Goal: Task Accomplishment & Management: Complete application form

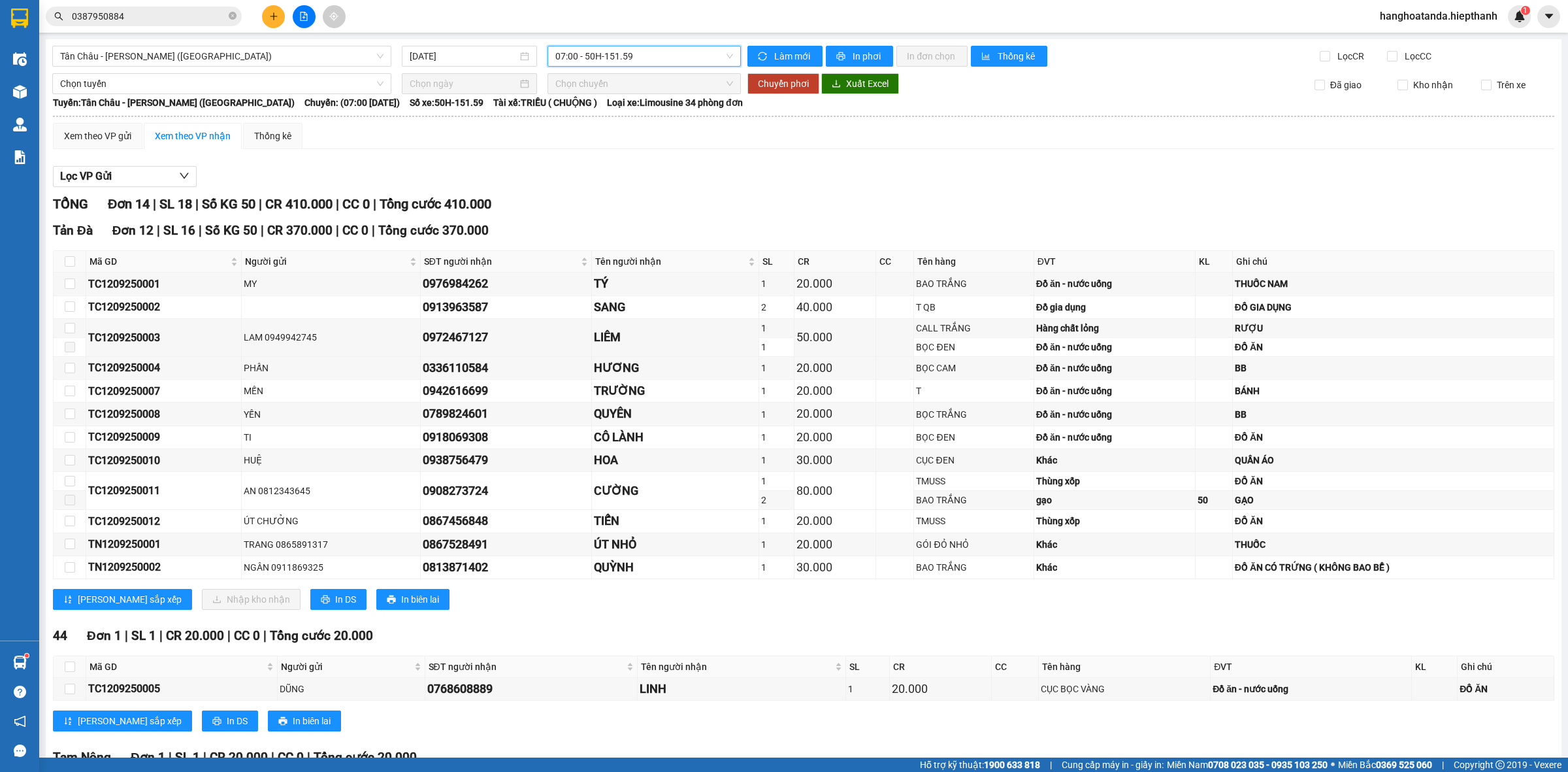
click at [236, 20] on span "0387950884" at bounding box center [143, 16] width 196 height 20
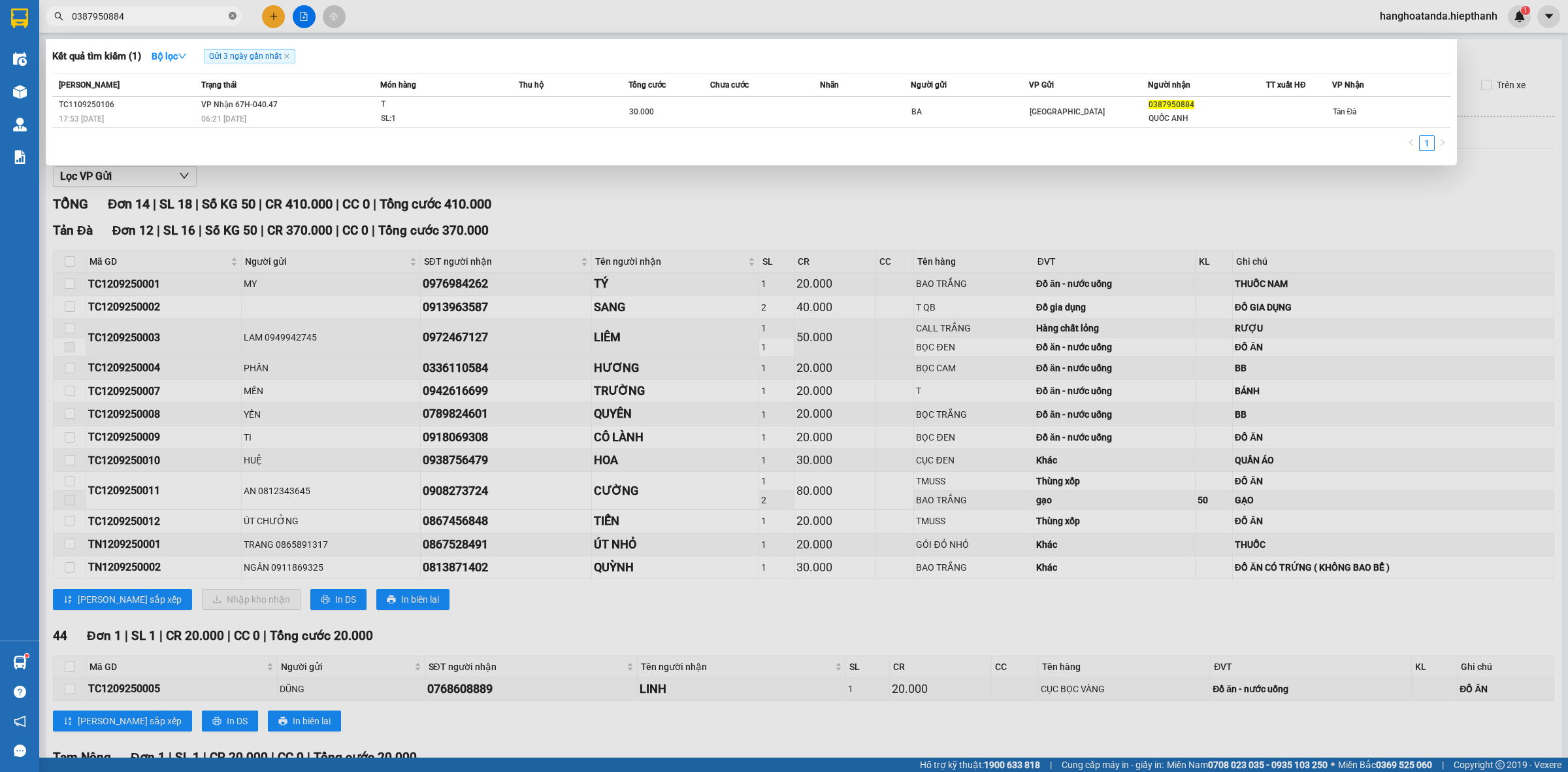
click at [232, 17] on icon "close-circle" at bounding box center [233, 16] width 8 height 8
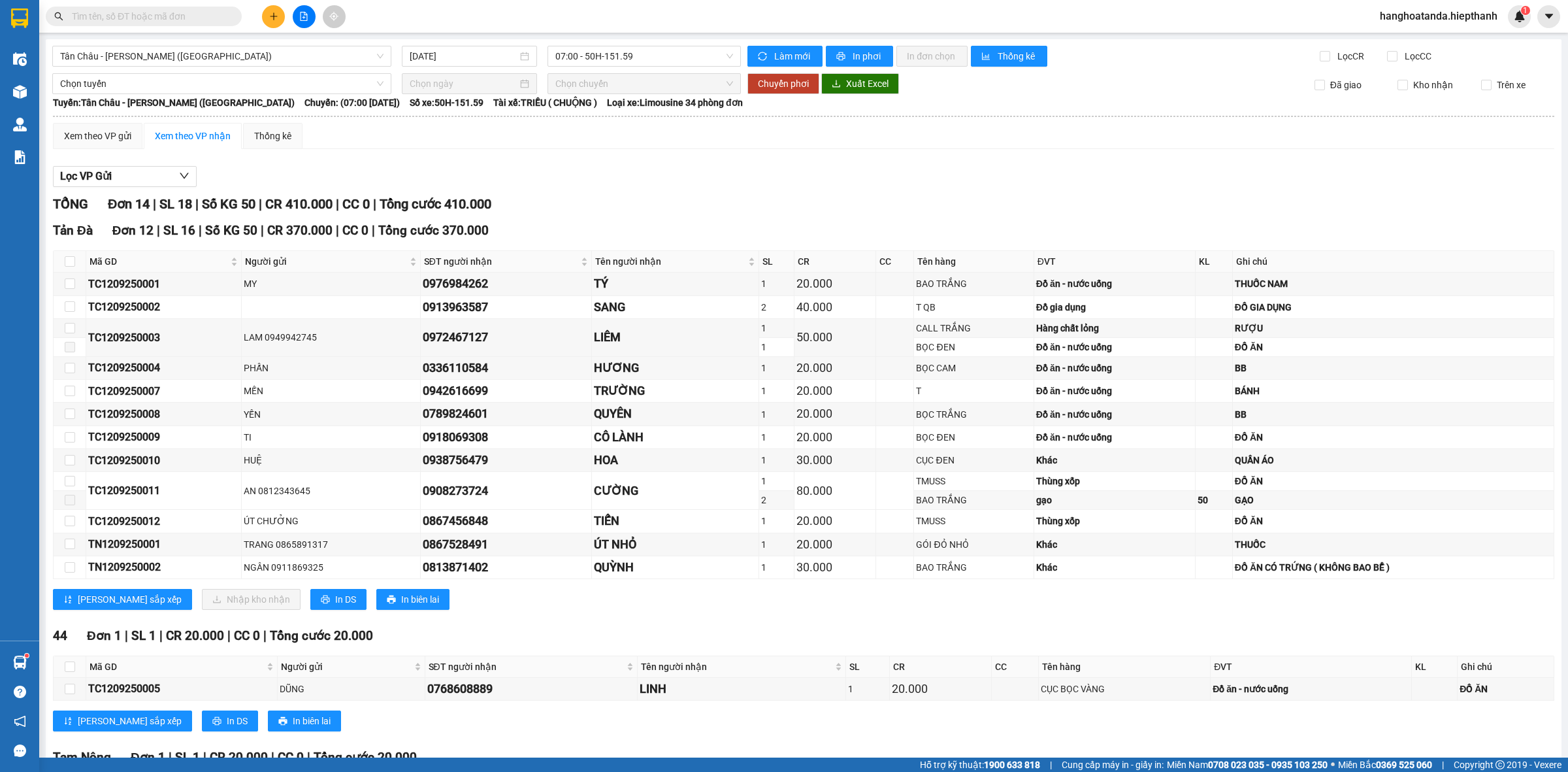
click at [134, 16] on input "text" at bounding box center [149, 16] width 154 height 14
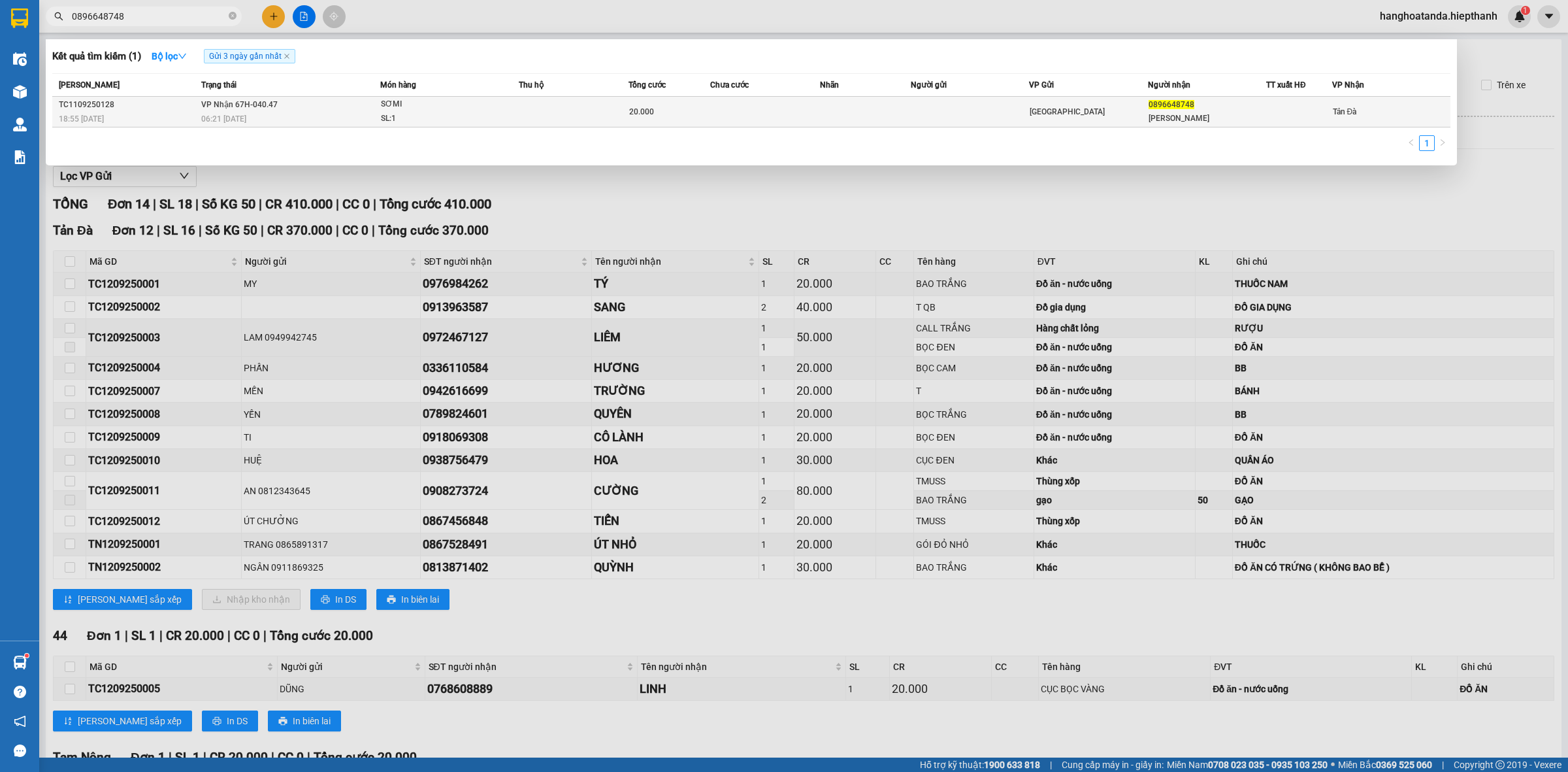
type input "0896648748"
click at [530, 111] on td at bounding box center [573, 112] width 109 height 31
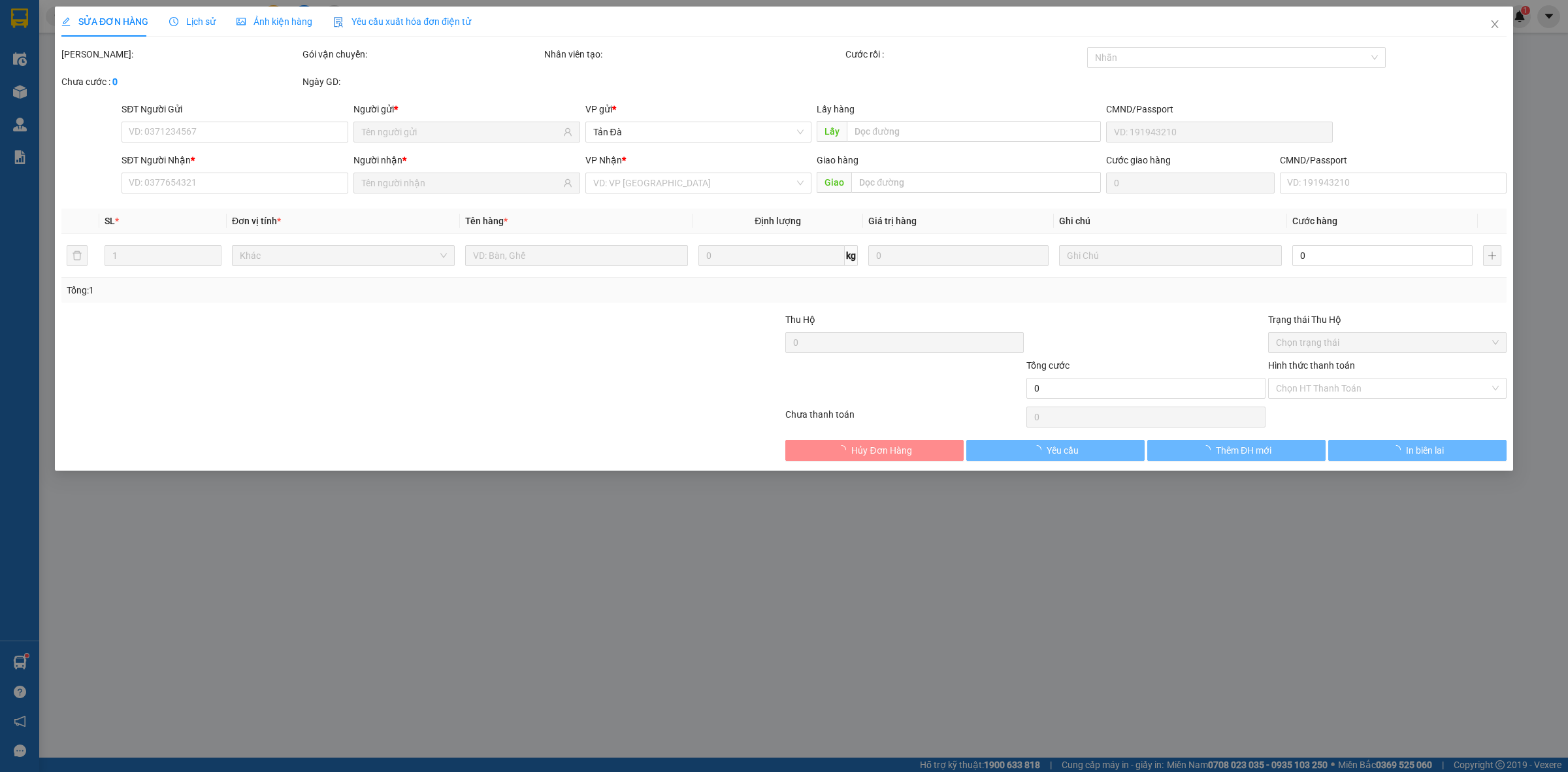
type input "0896648748"
type input "[PERSON_NAME]"
type input "20.000"
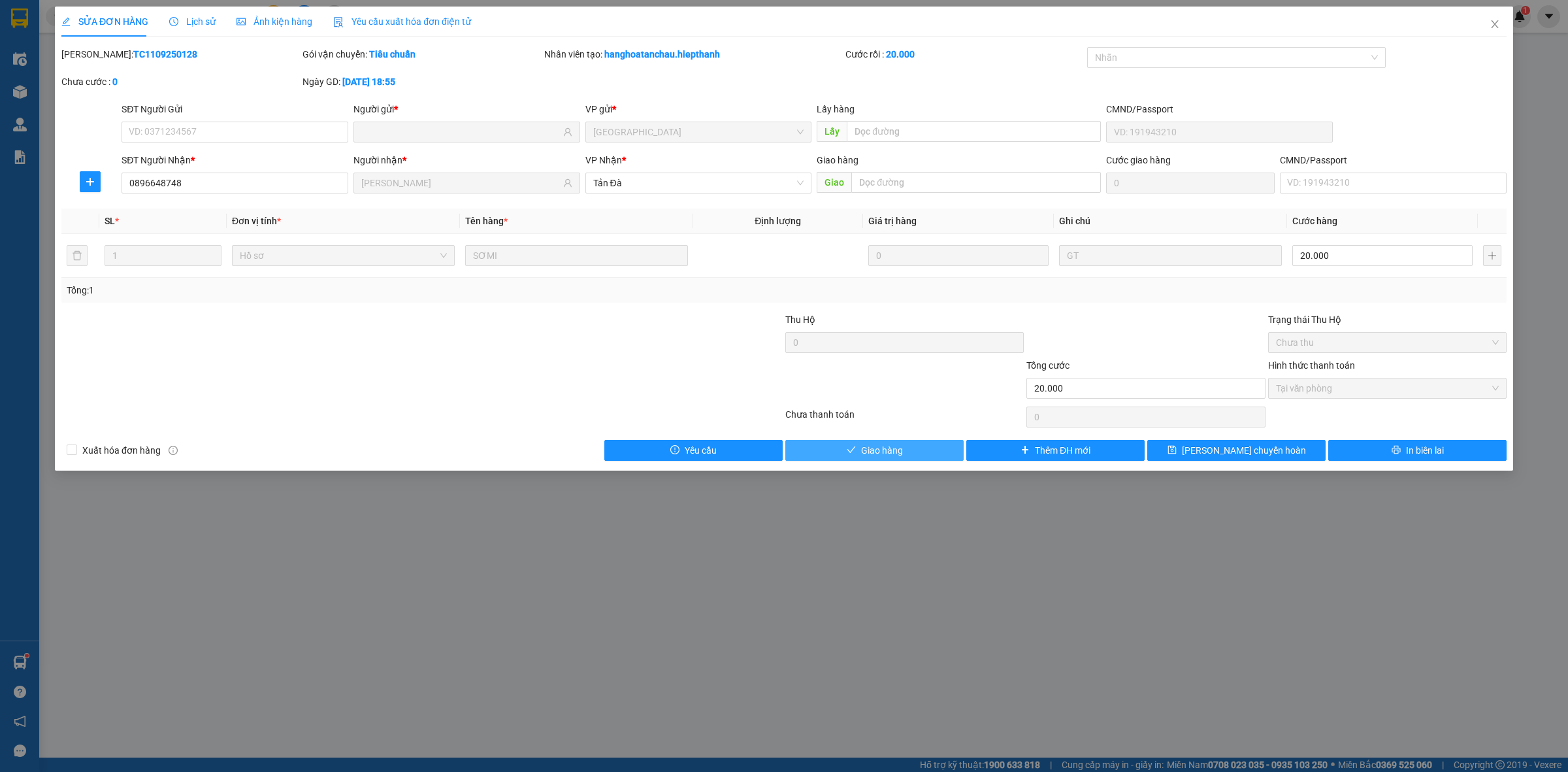
click at [912, 447] on button "Giao hàng" at bounding box center [874, 450] width 178 height 21
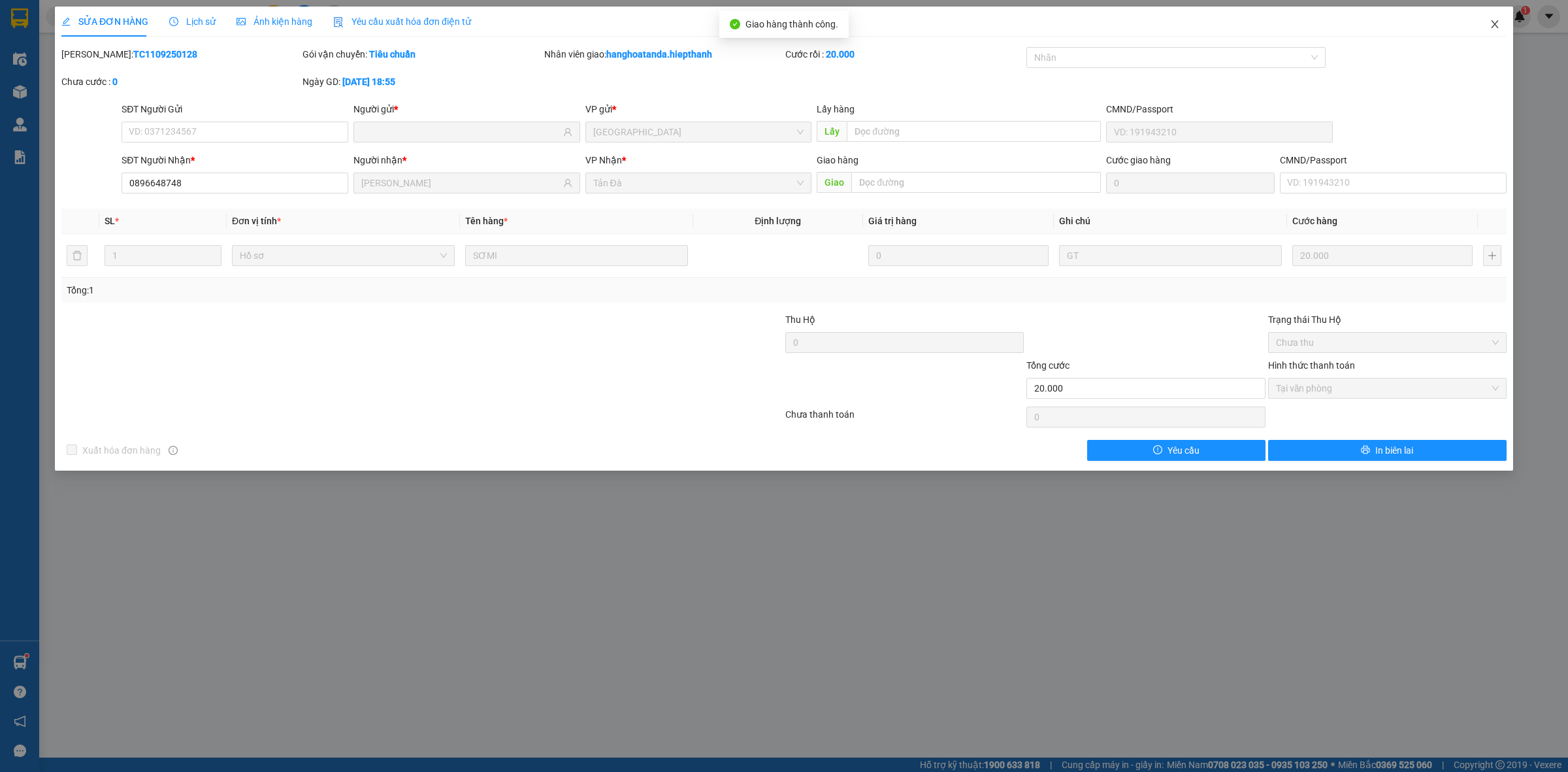
click at [1496, 24] on icon "close" at bounding box center [1494, 23] width 10 height 10
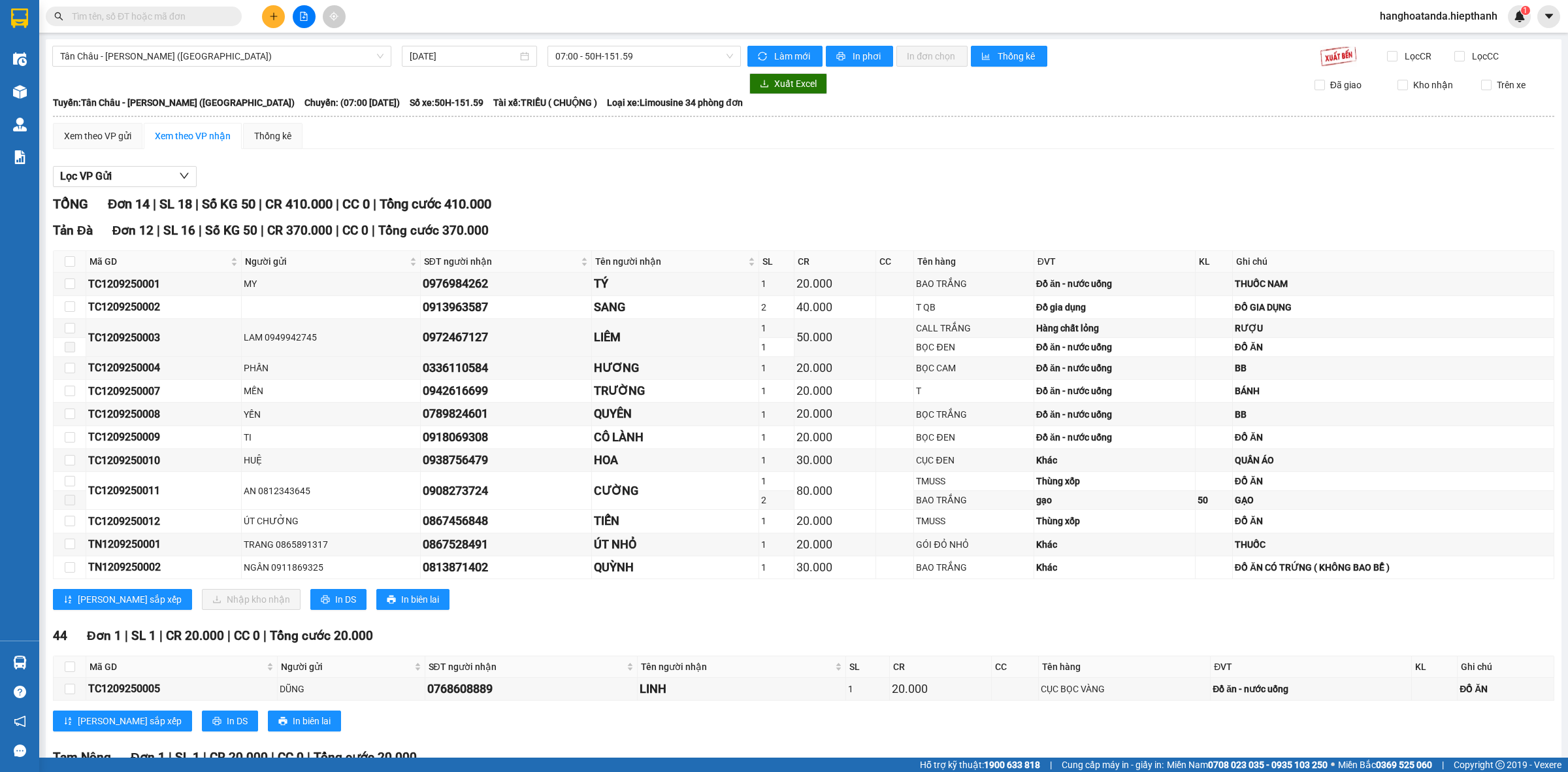
click at [855, 214] on div "TỔNG Đơn 14 | SL 18 | Số KG 50 | CR 410.000 | CC 0 | Tổng cước 410.000" at bounding box center [803, 204] width 1501 height 21
click at [98, 16] on input "text" at bounding box center [149, 16] width 154 height 14
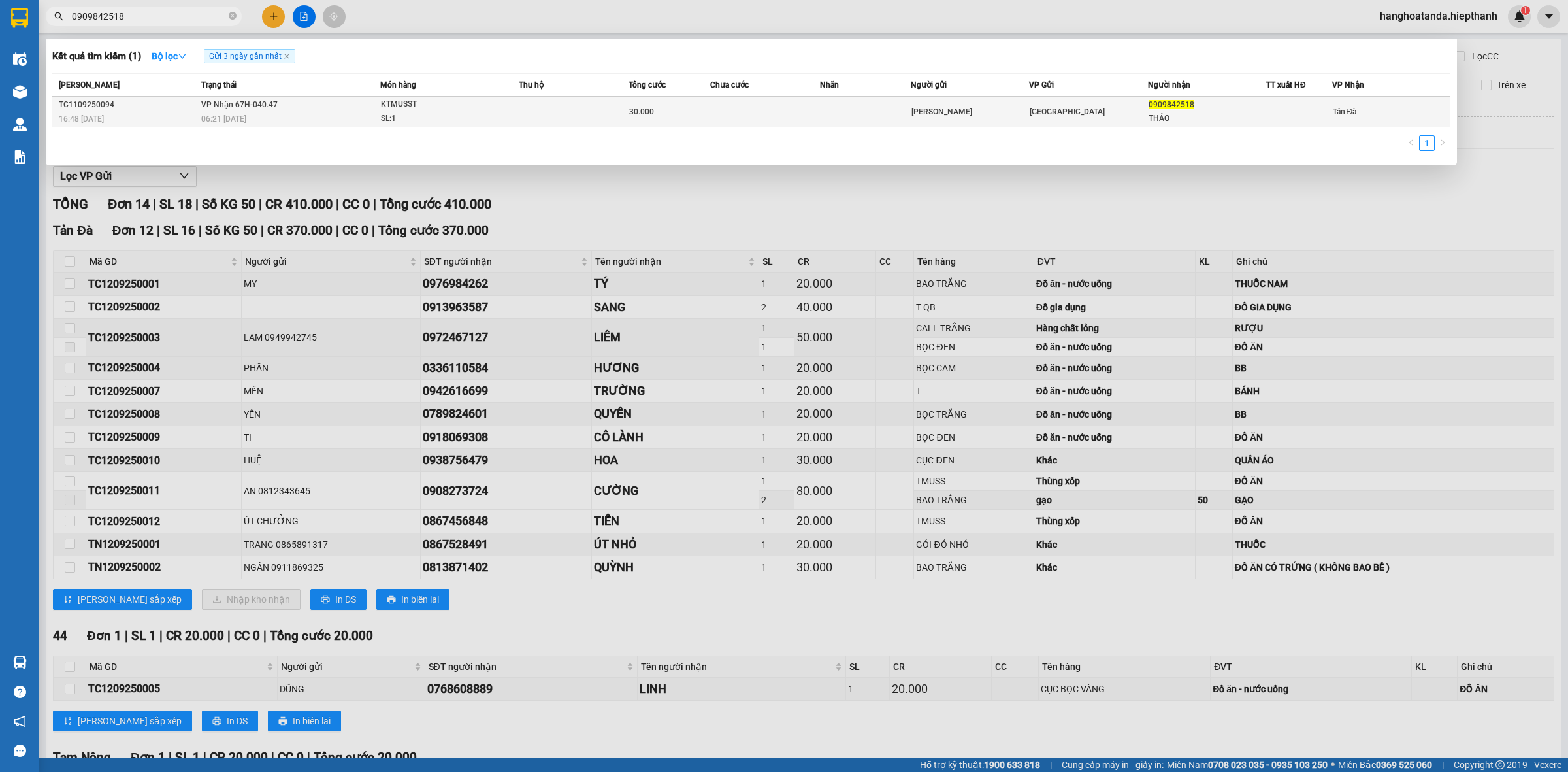
type input "0909842518"
click at [576, 122] on td at bounding box center [573, 112] width 109 height 31
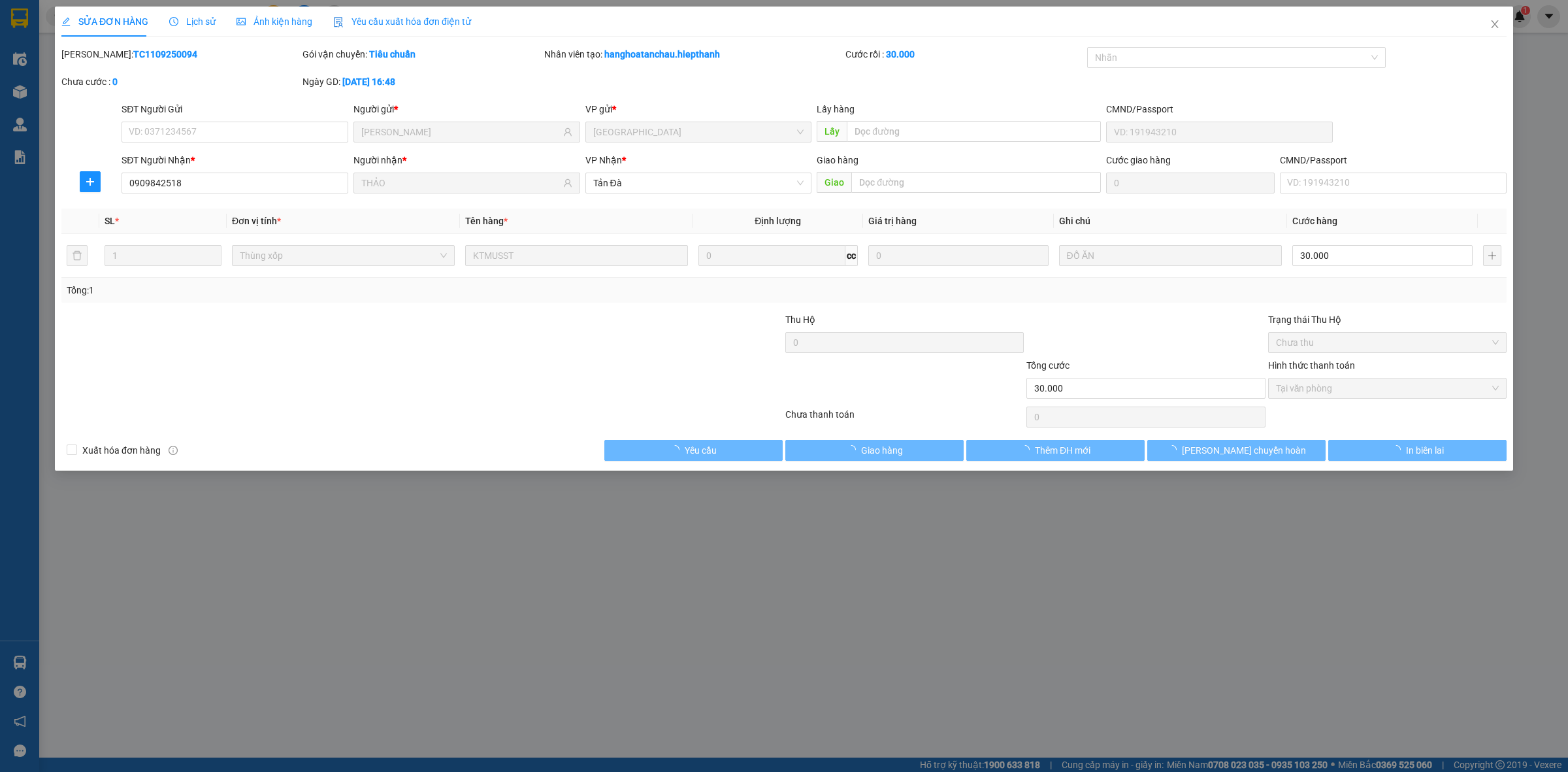
type input "TUẤN HUỆ"
type input "0909842518"
type input "THẢO"
type input "30.000"
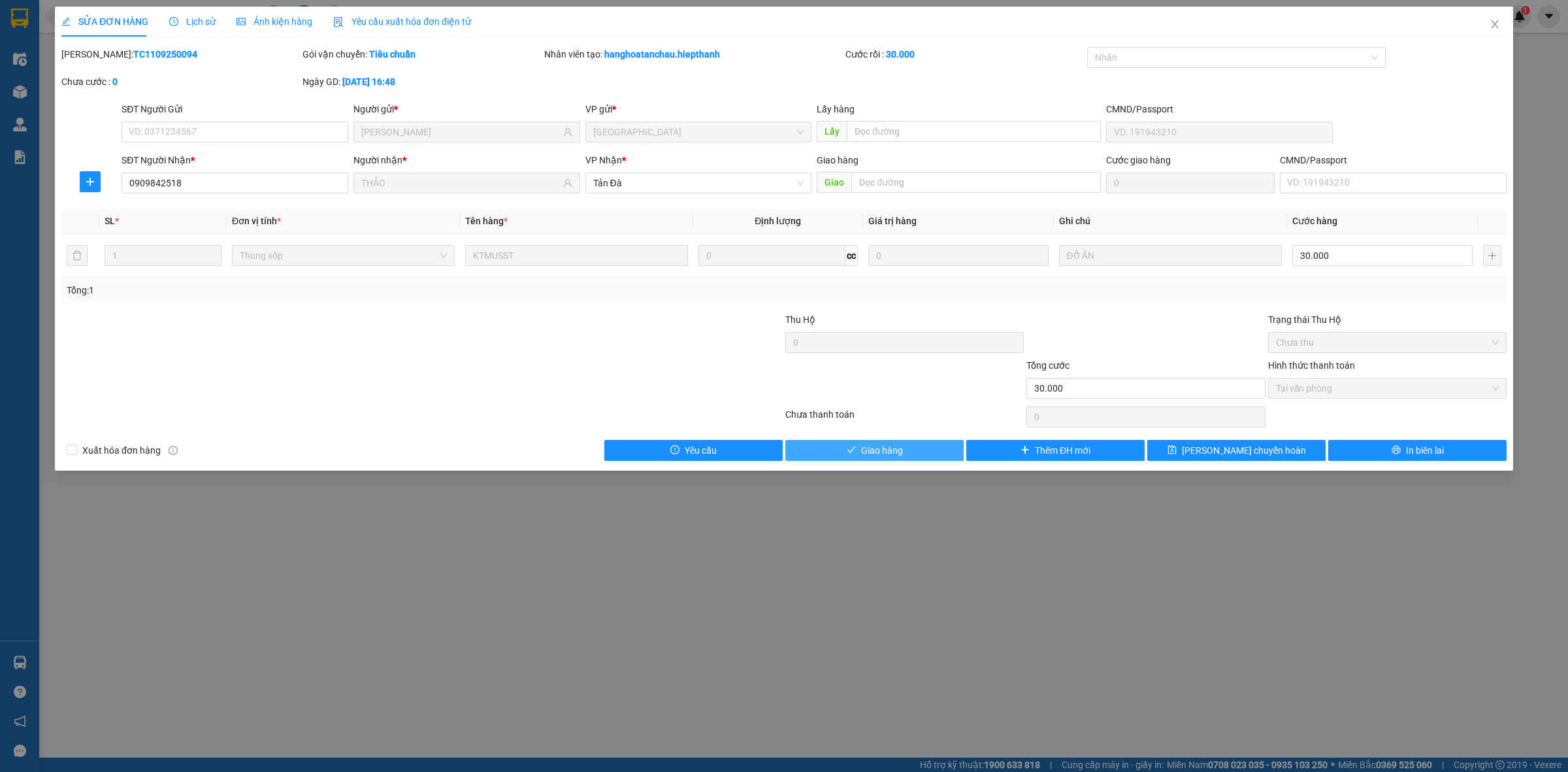
click at [897, 445] on span "Giao hàng" at bounding box center [882, 449] width 42 height 14
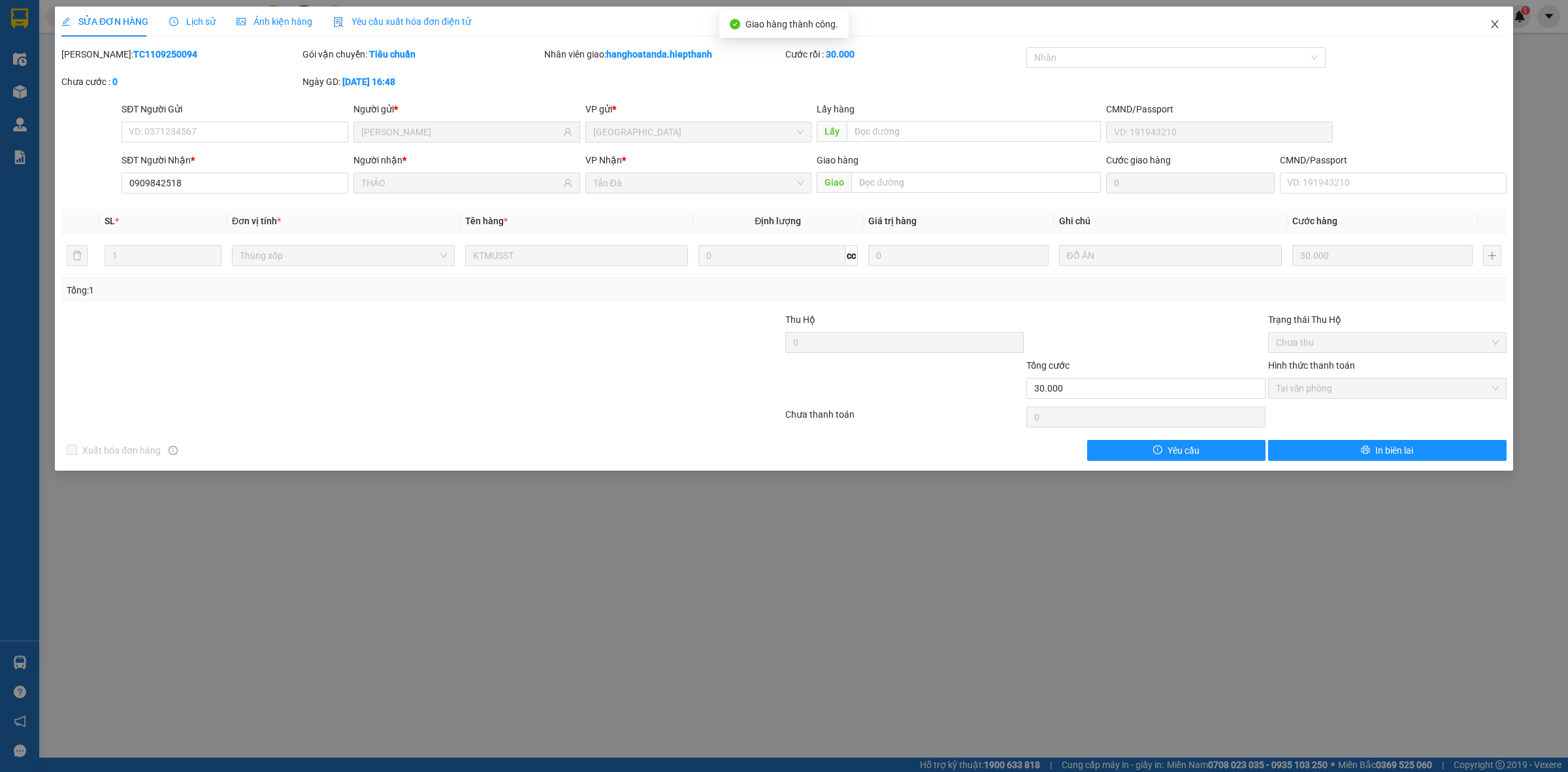
click at [1490, 23] on icon "close" at bounding box center [1494, 23] width 10 height 10
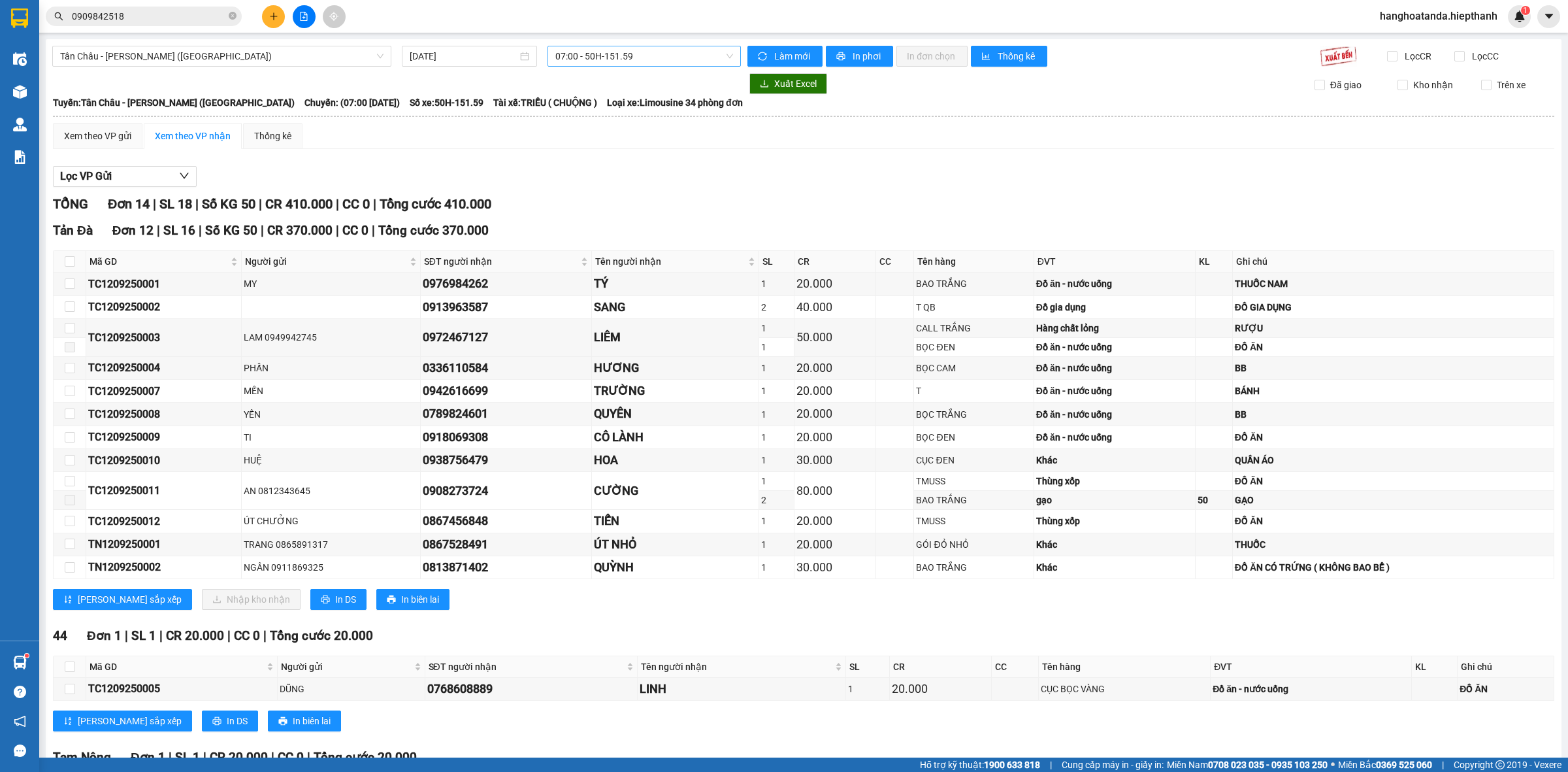
click at [673, 53] on span "07:00 - 50H-151.59" at bounding box center [643, 55] width 177 height 20
click at [635, 129] on div "09:00 - 50H-266.47" at bounding box center [602, 124] width 102 height 14
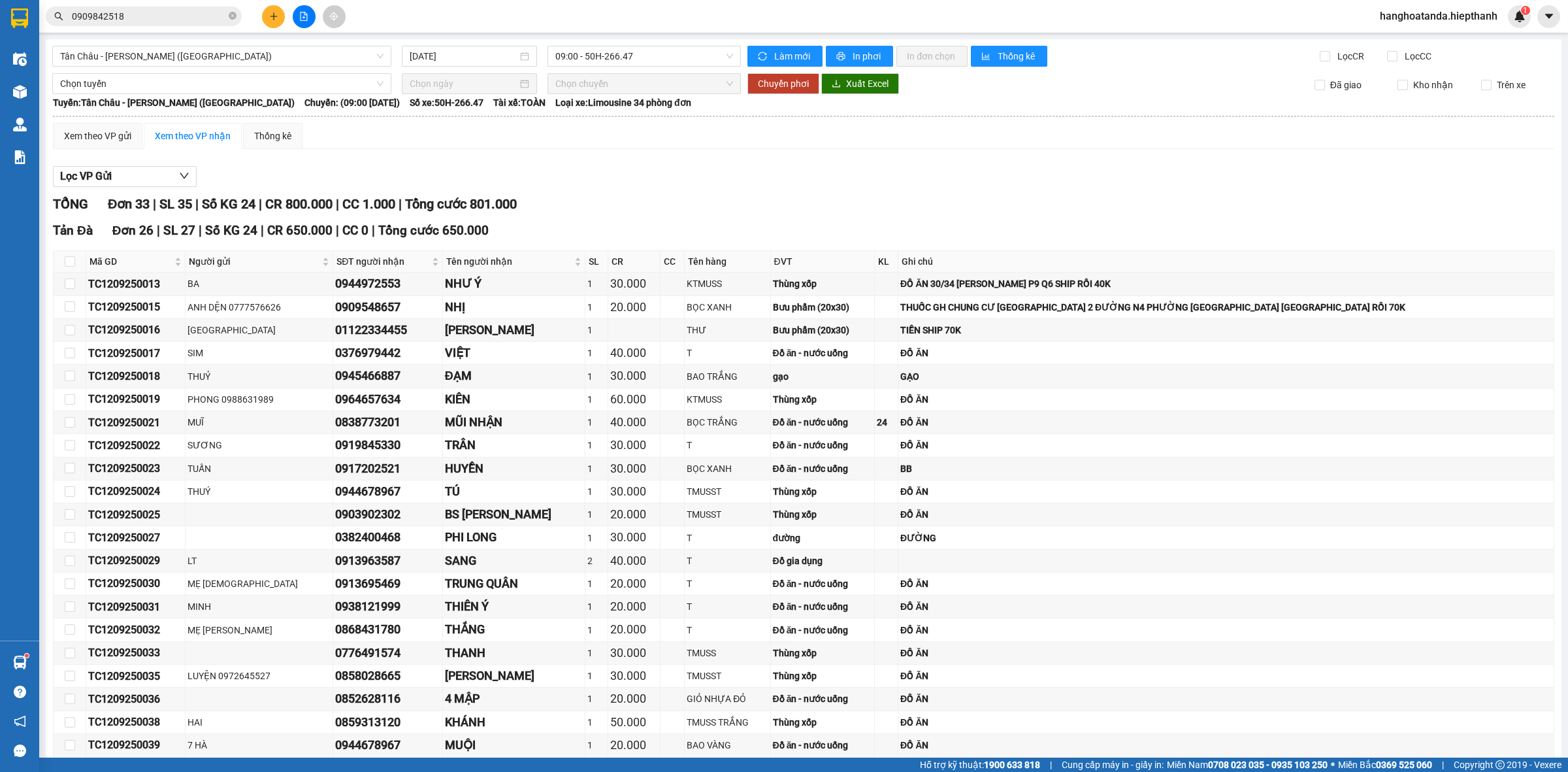
click at [579, 72] on div "Tân Châu - Hồ Chí Minh (Giường) 12/09/2025 09:00 - 50H-266.47 Làm mới In phơi I…" at bounding box center [804, 615] width 1515 height 1153
drag, startPoint x: 586, startPoint y: 69, endPoint x: 591, endPoint y: 89, distance: 20.6
click at [588, 69] on div "Tân Châu - Hồ Chí Minh (Giường) 12/09/2025 09:00 - 50H-266.47 Làm mới In phơi I…" at bounding box center [804, 615] width 1515 height 1153
click at [589, 61] on span "09:00 - 50H-266.47" at bounding box center [643, 55] width 177 height 20
click at [604, 100] on div "07:00 - 50H-151.59" at bounding box center [602, 102] width 102 height 14
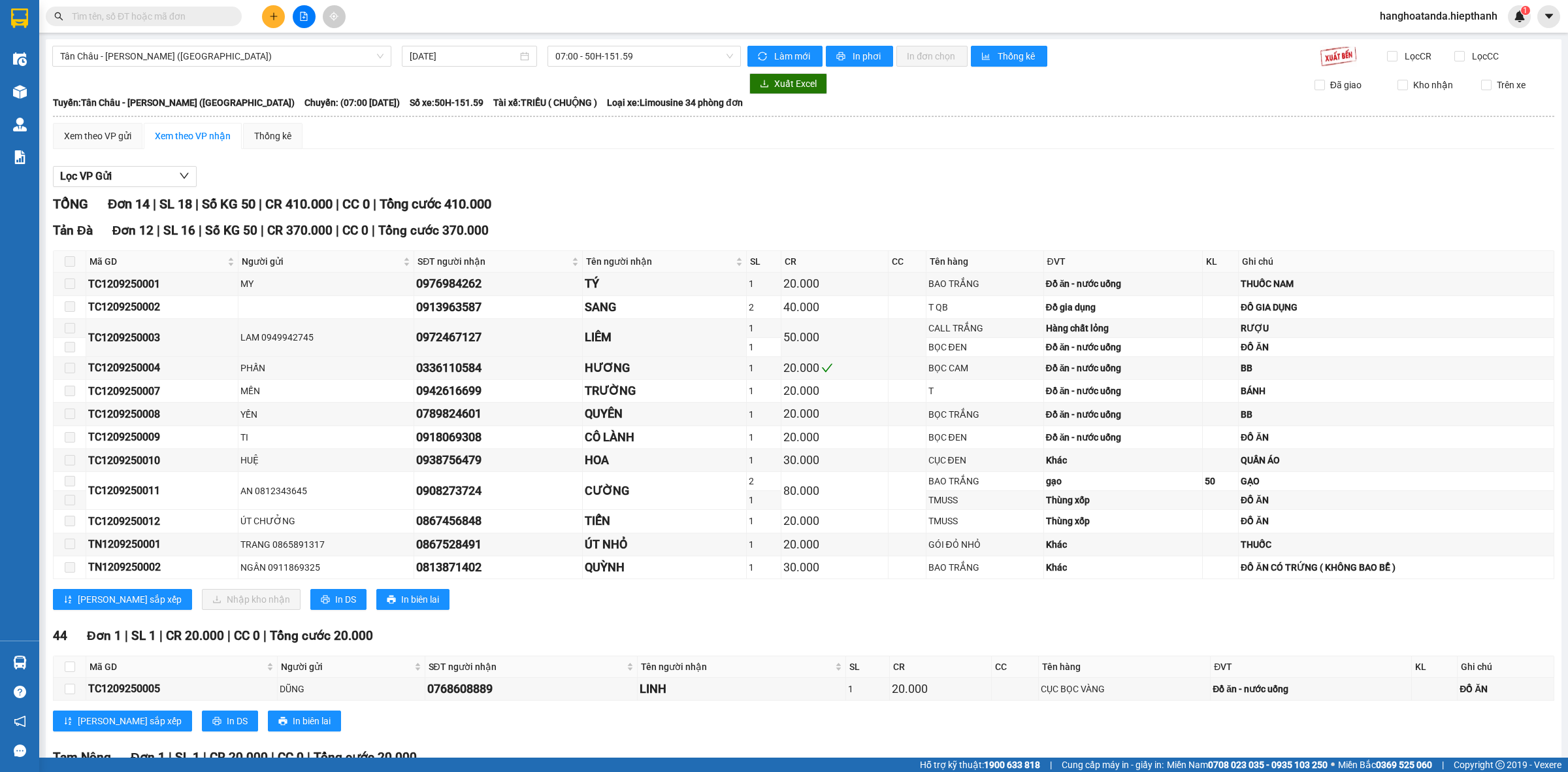
click at [206, 20] on input "text" at bounding box center [149, 16] width 154 height 14
click at [142, 21] on input "text" at bounding box center [149, 16] width 154 height 14
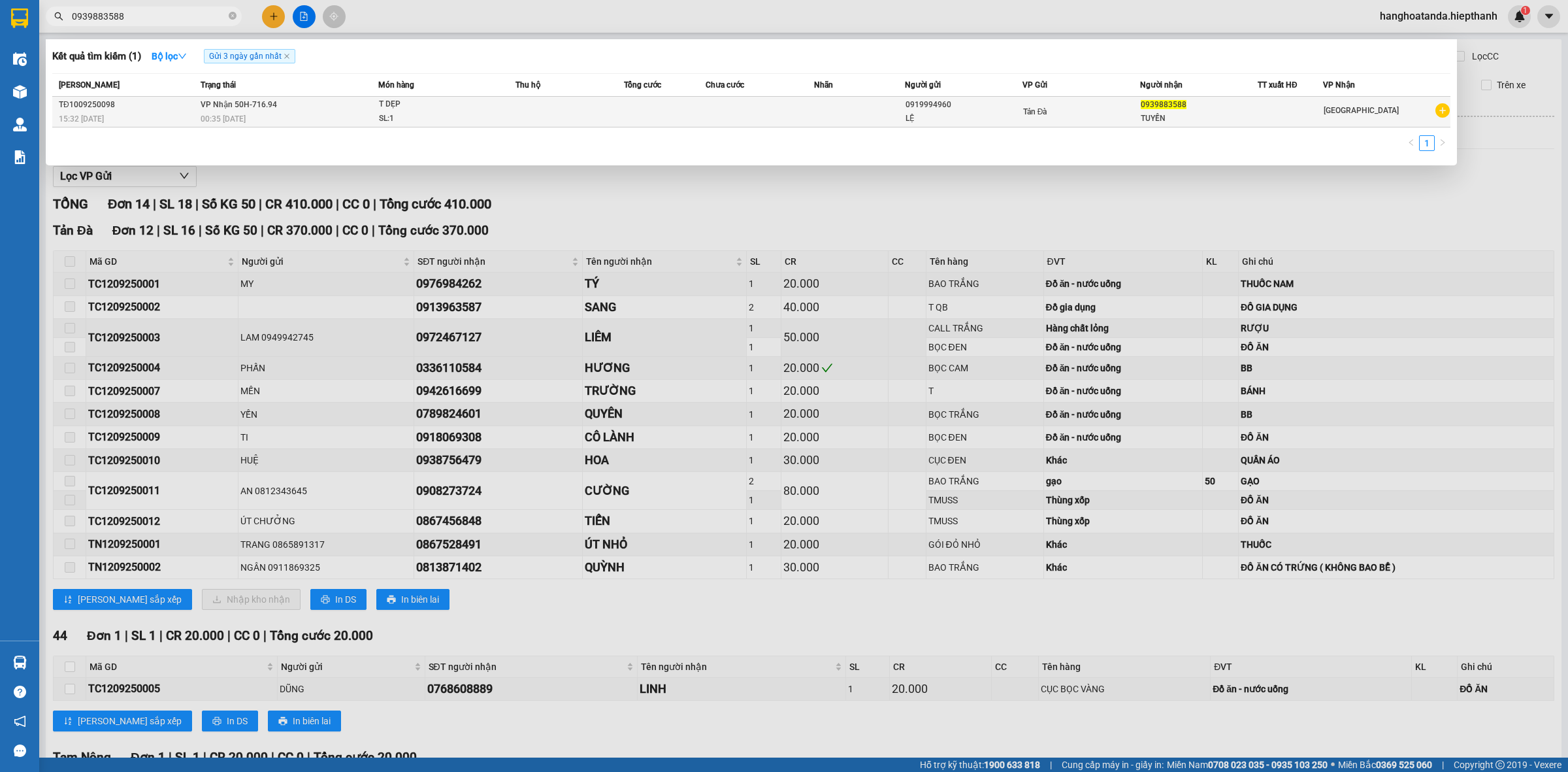
type input "0939883588"
click at [471, 124] on div "SL: 1" at bounding box center [428, 118] width 98 height 14
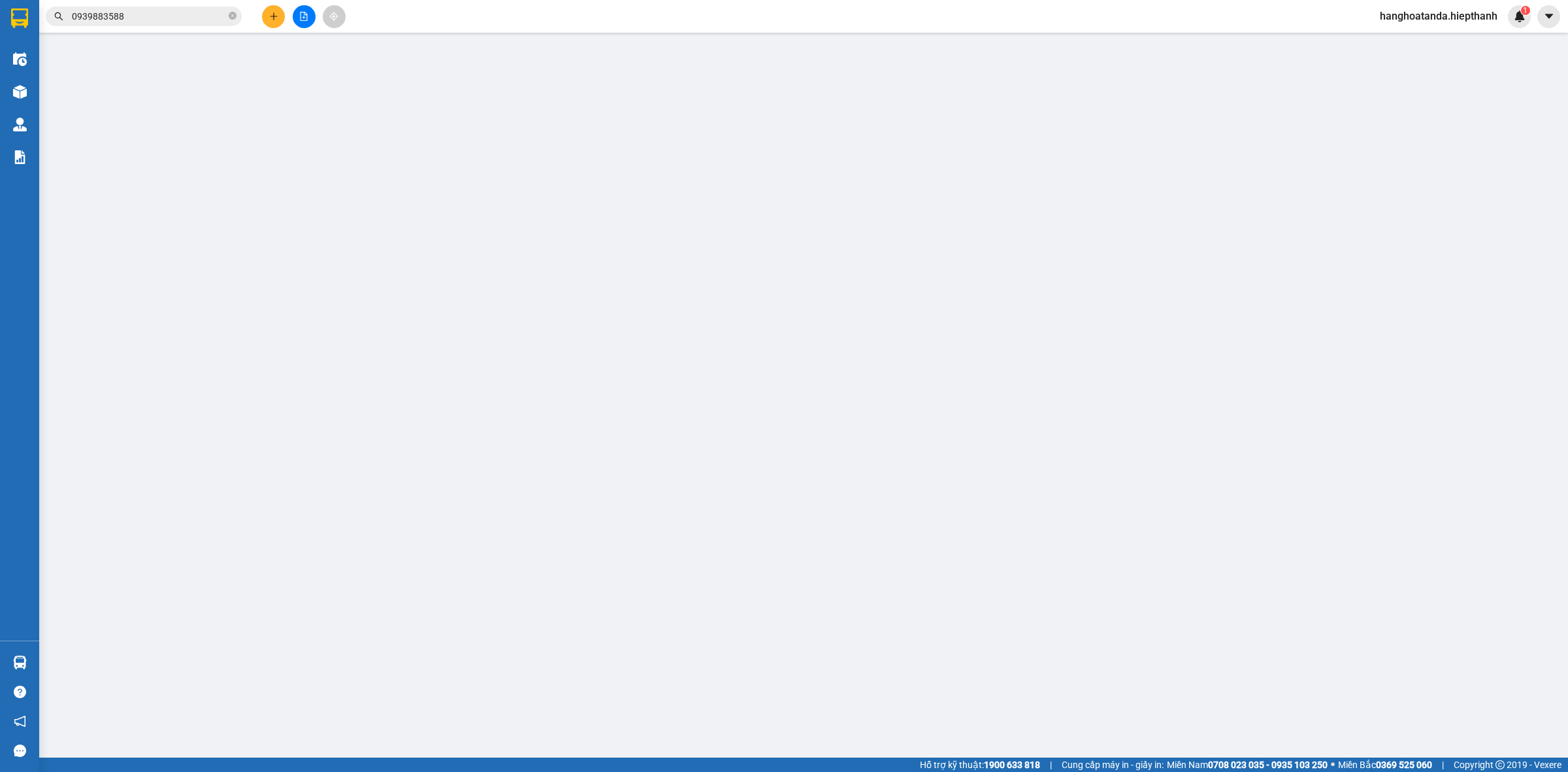
type input "0919994960"
type input "0939883588"
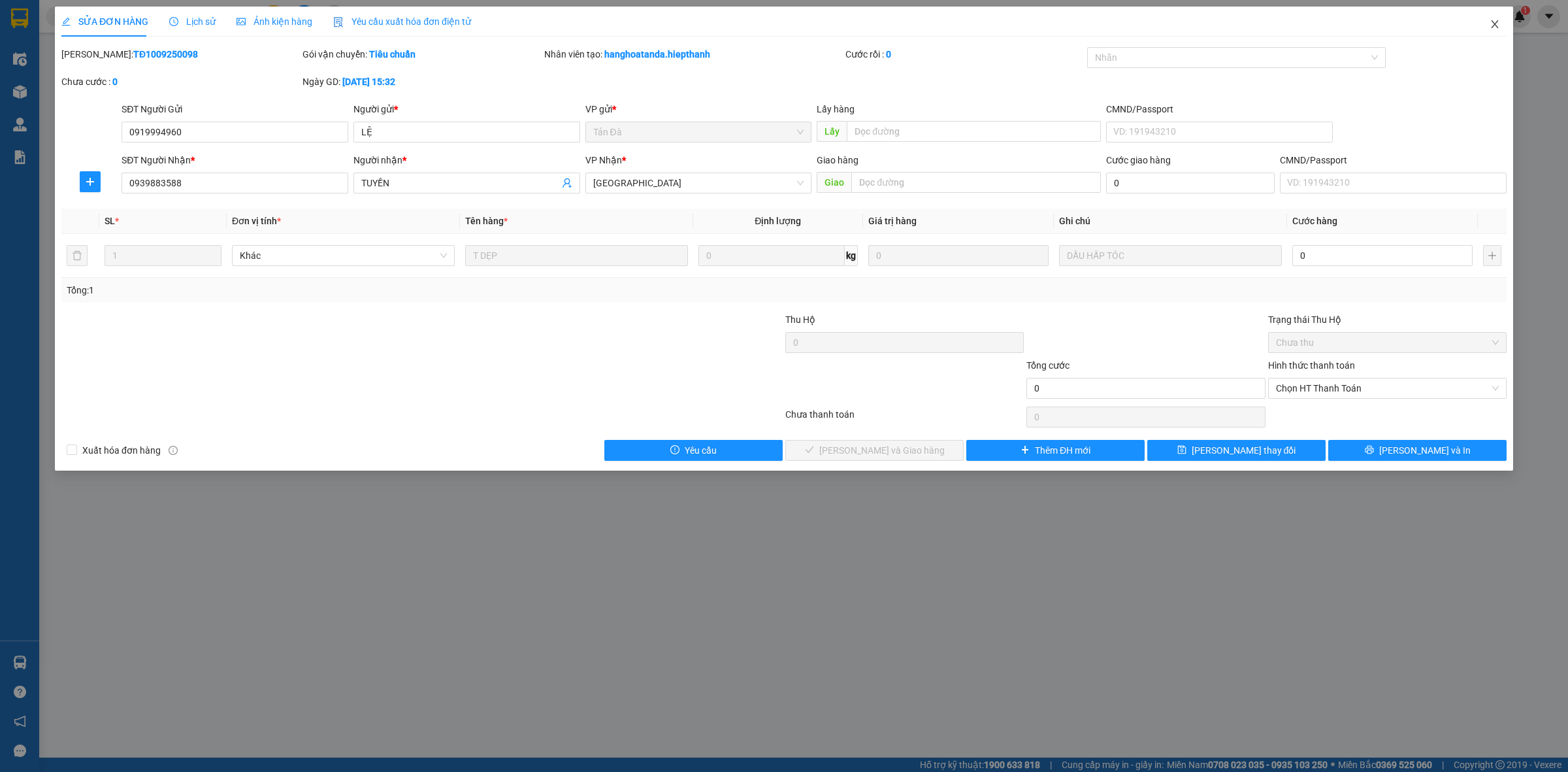
click at [1497, 22] on icon "close" at bounding box center [1494, 23] width 10 height 10
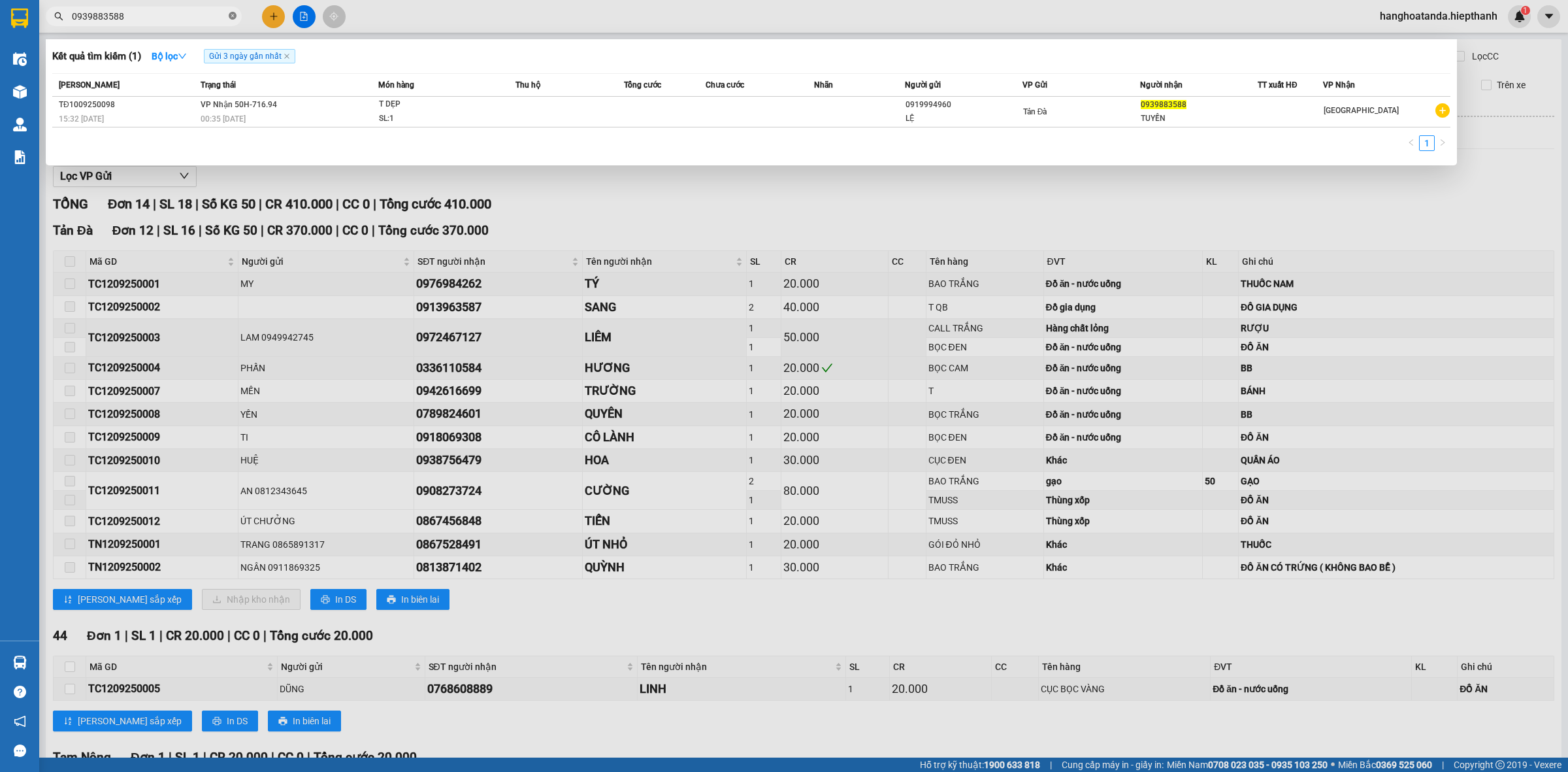
click at [231, 13] on icon "close-circle" at bounding box center [233, 16] width 8 height 8
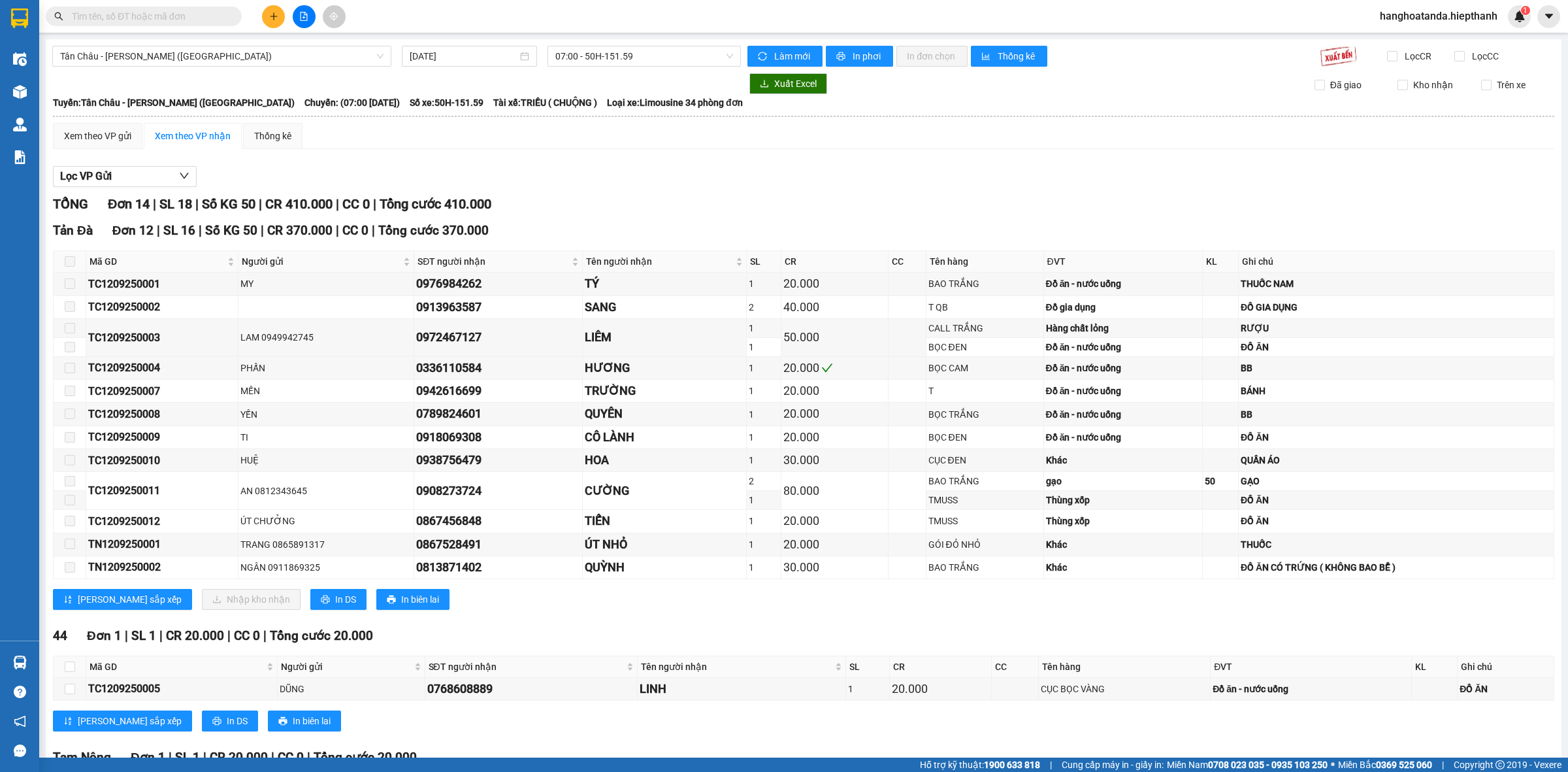
click at [182, 13] on input "text" at bounding box center [149, 16] width 154 height 14
click at [188, 12] on input "text" at bounding box center [149, 16] width 154 height 14
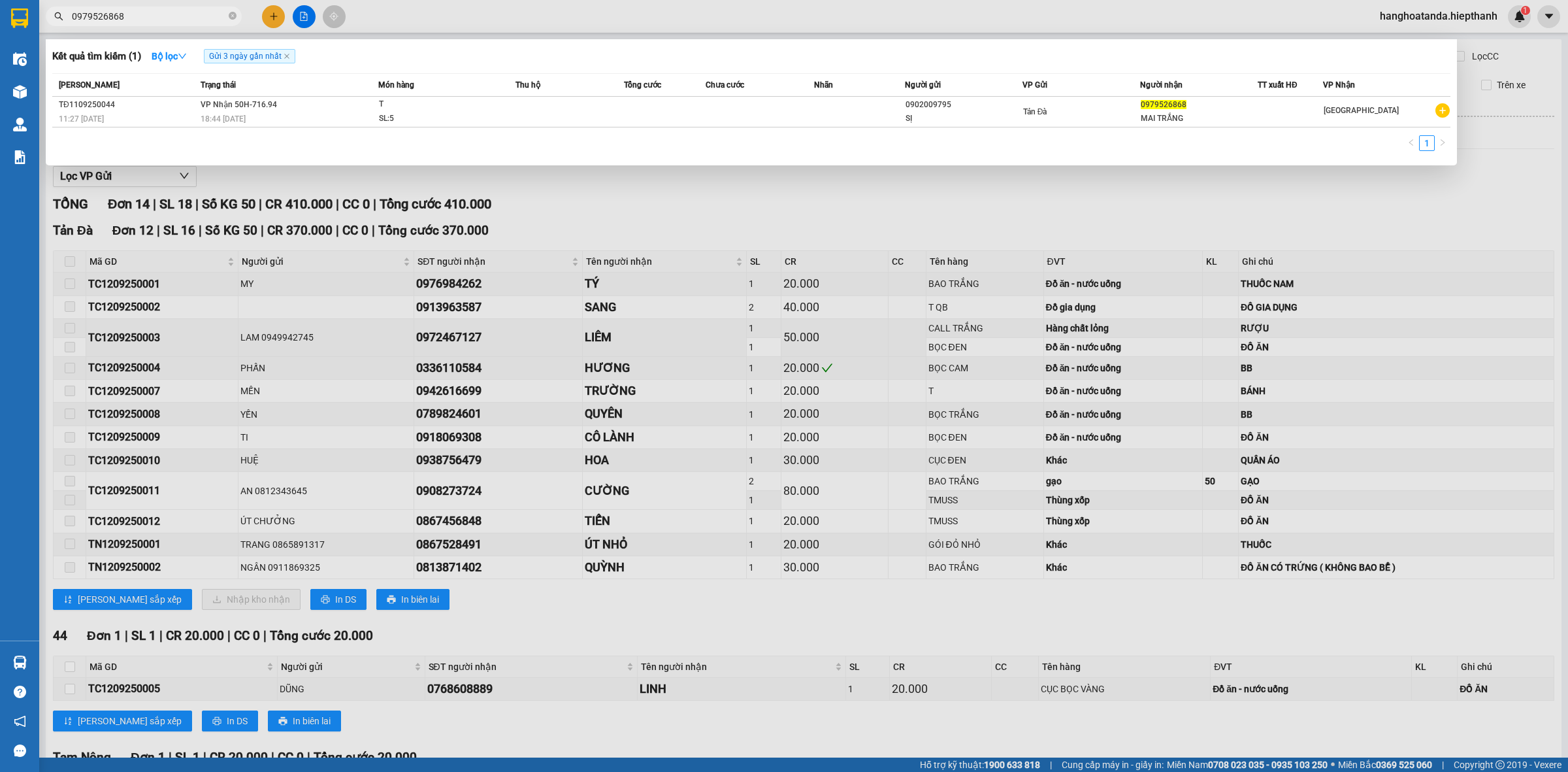
type input "0979526868"
click at [415, 141] on div "1" at bounding box center [751, 146] width 1397 height 23
click at [668, 97] on td at bounding box center [664, 112] width 82 height 31
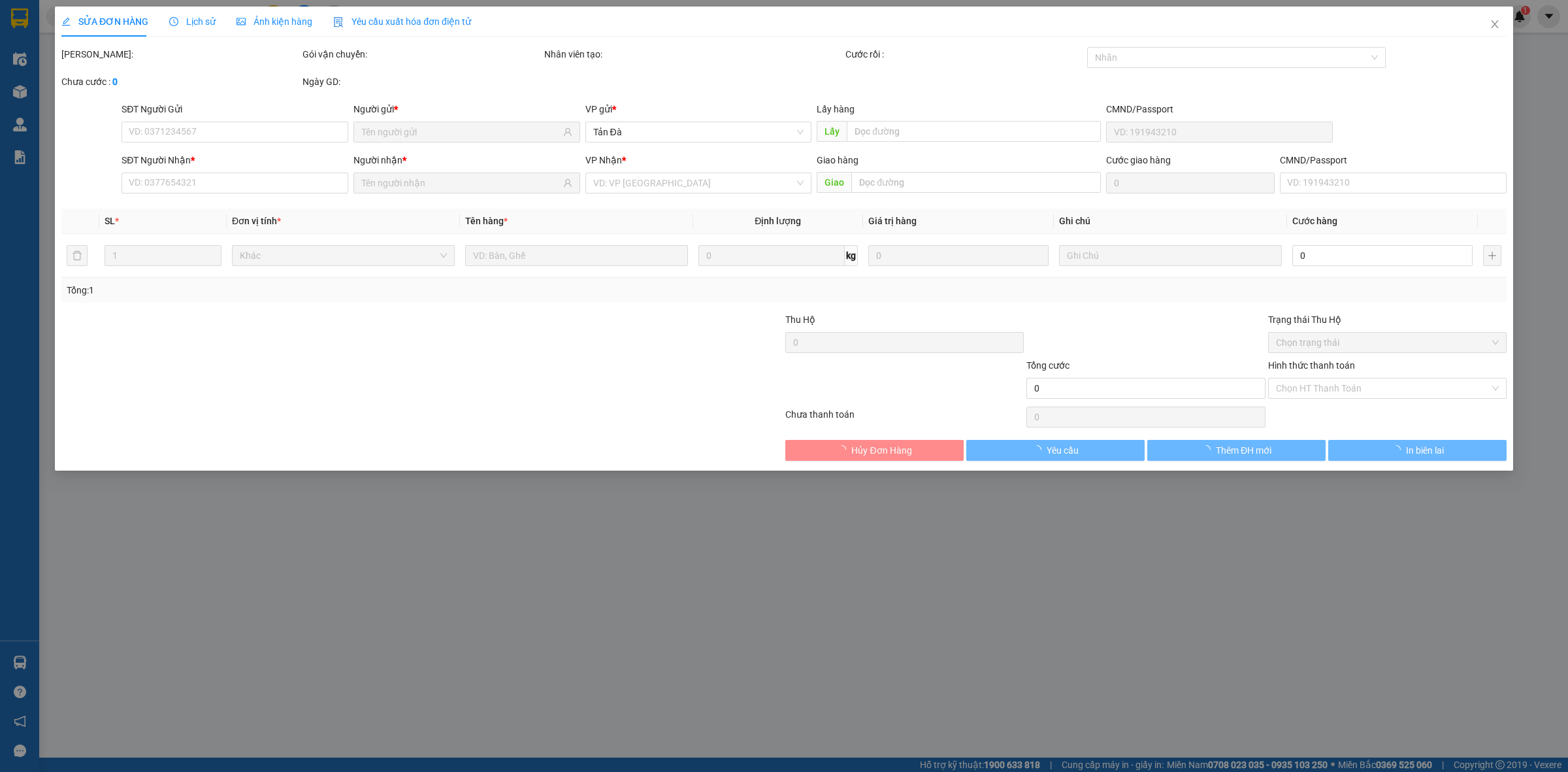
type input "0902009795"
type input "0979526868"
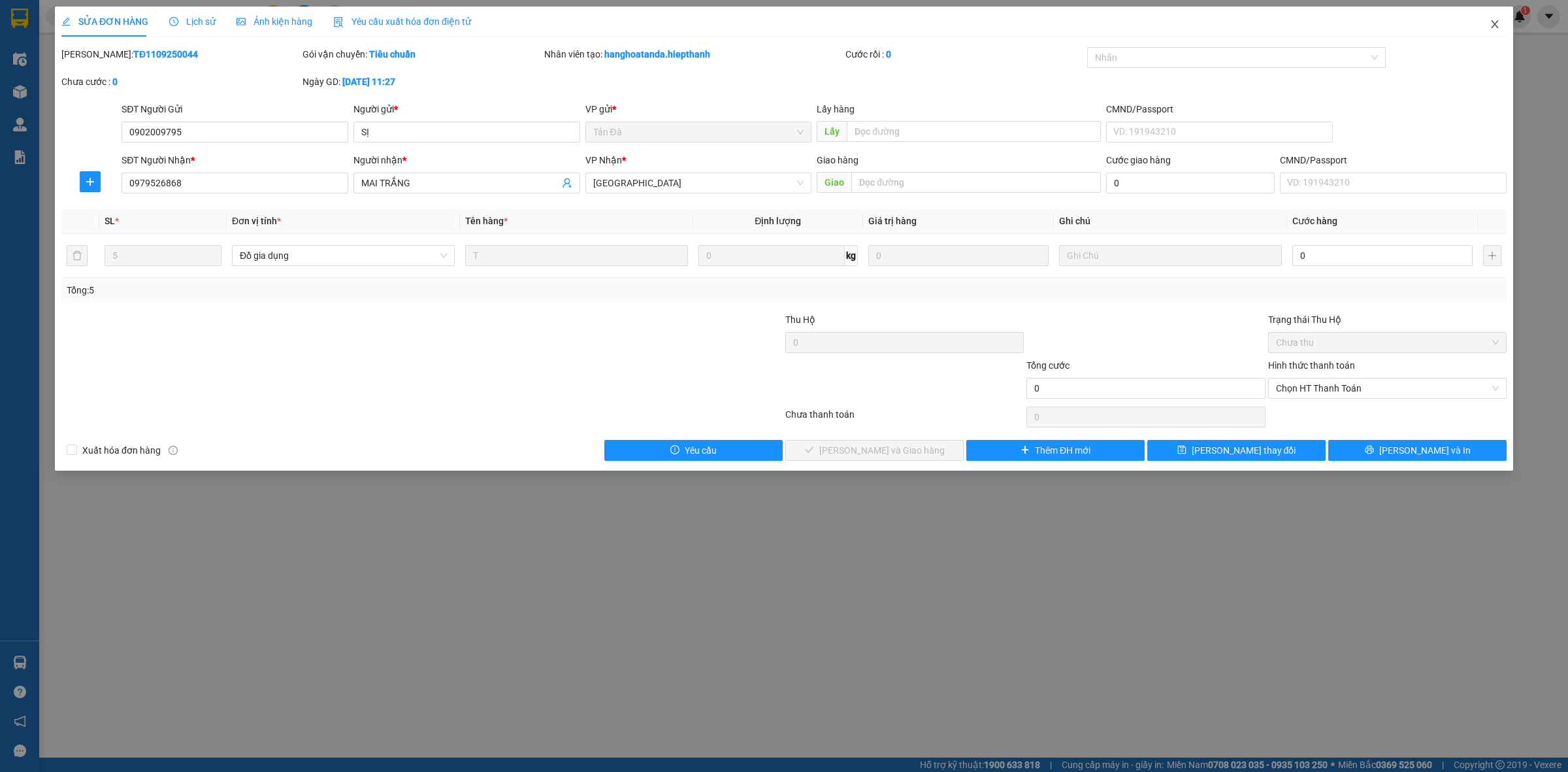
click at [1491, 21] on icon "close" at bounding box center [1494, 23] width 10 height 10
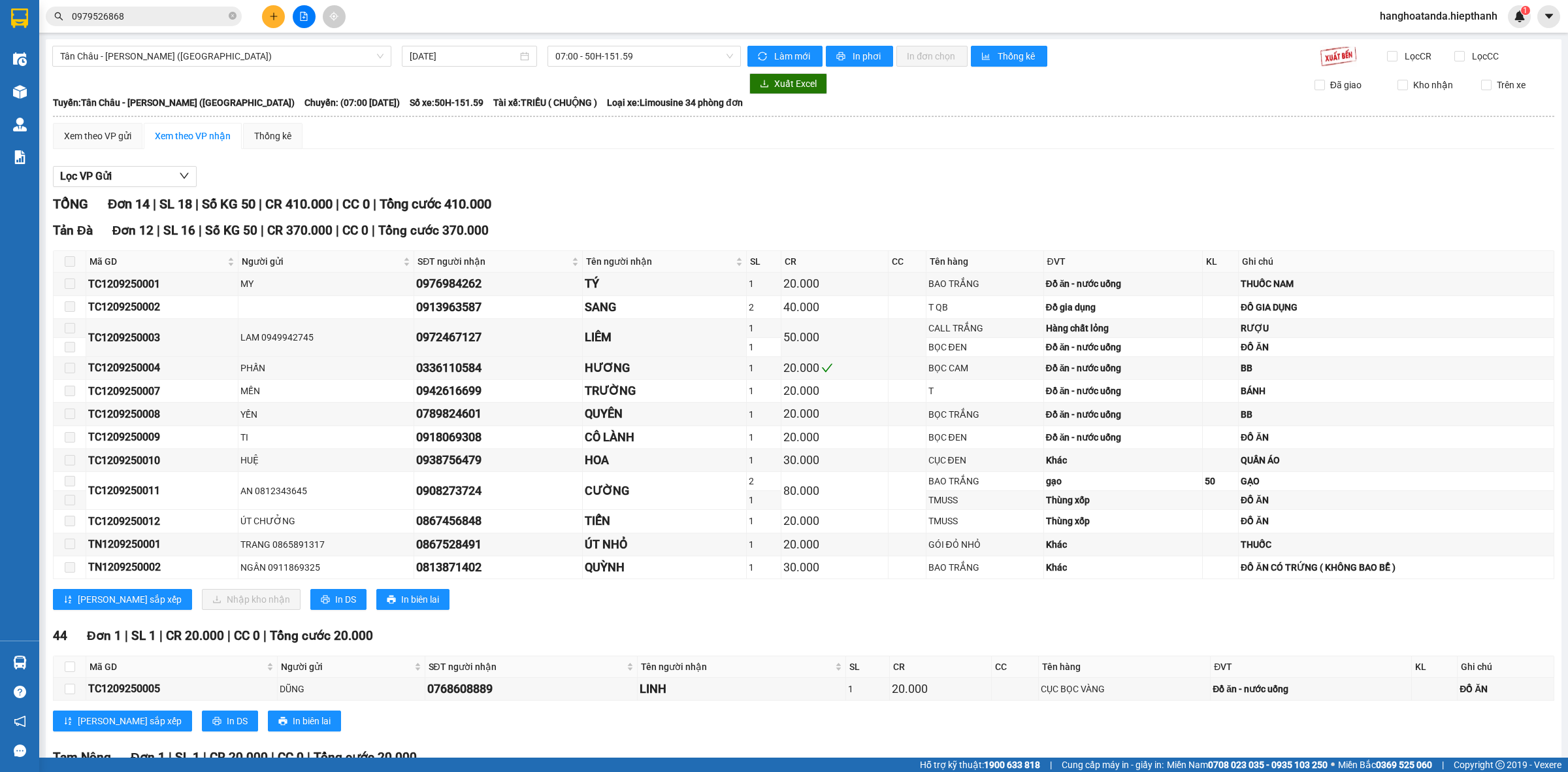
click at [188, 16] on input "0979526868" at bounding box center [149, 16] width 154 height 14
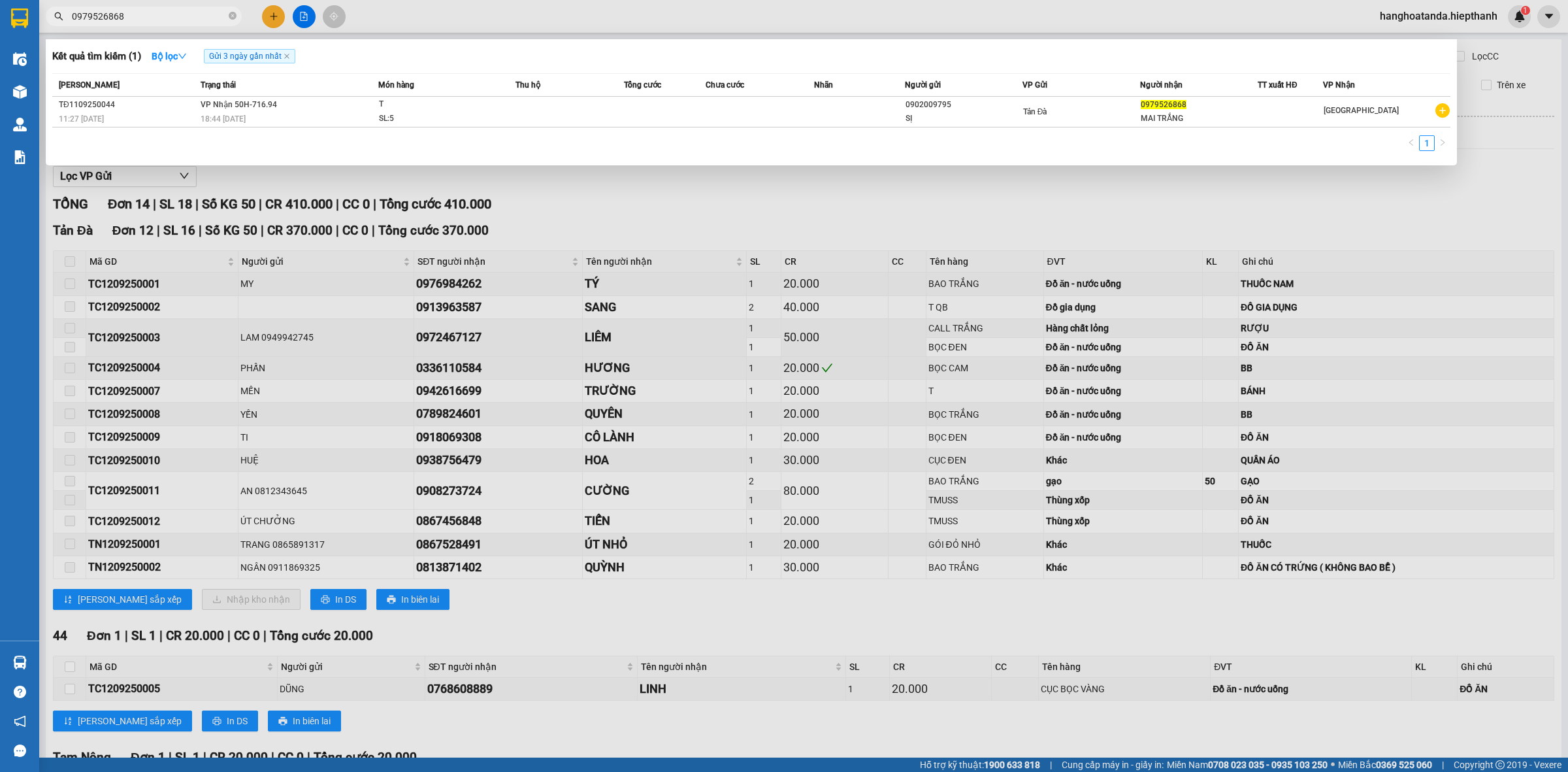
click at [229, 13] on icon "close-circle" at bounding box center [233, 16] width 8 height 8
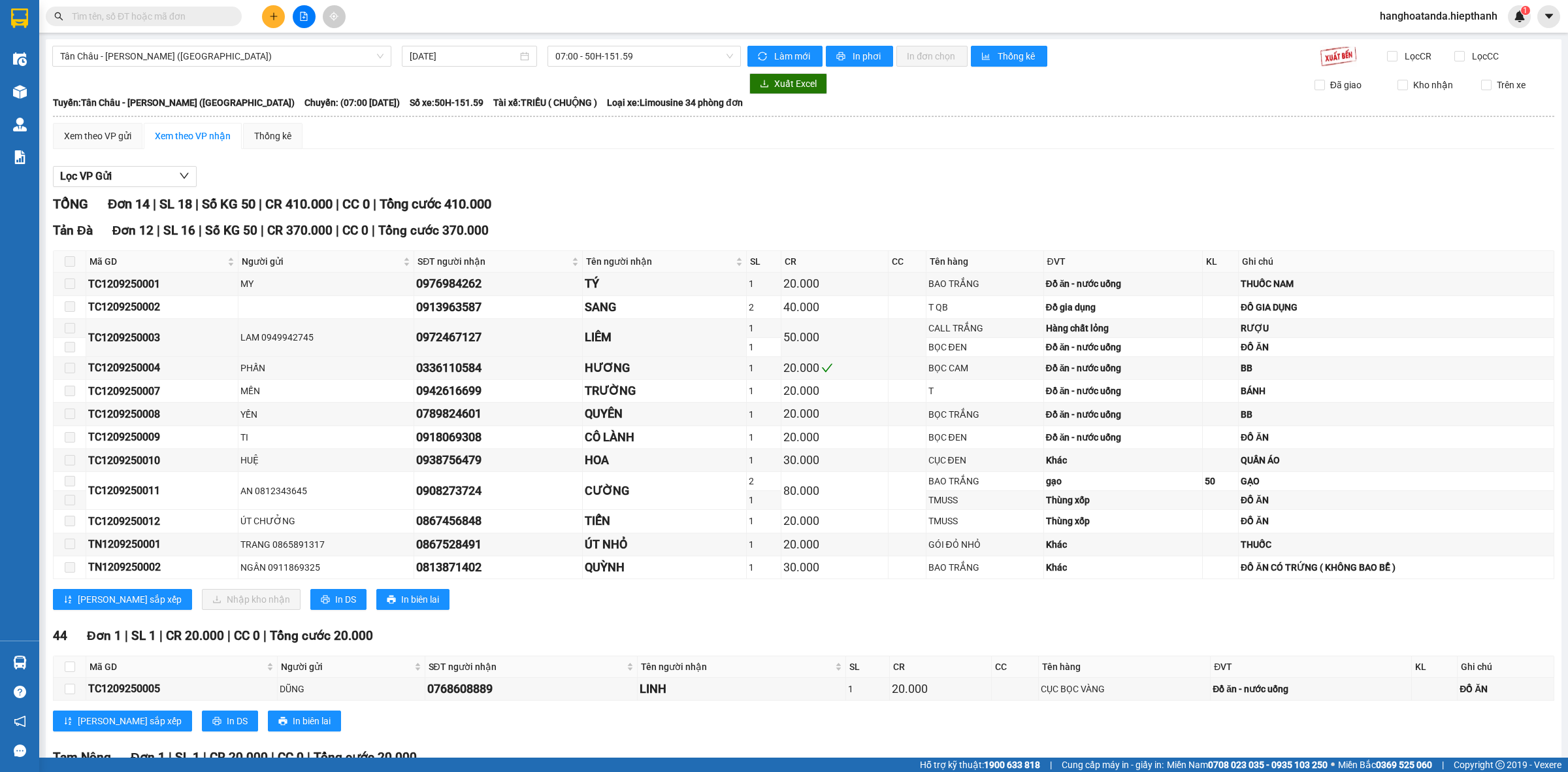
click at [188, 20] on input "text" at bounding box center [149, 16] width 154 height 14
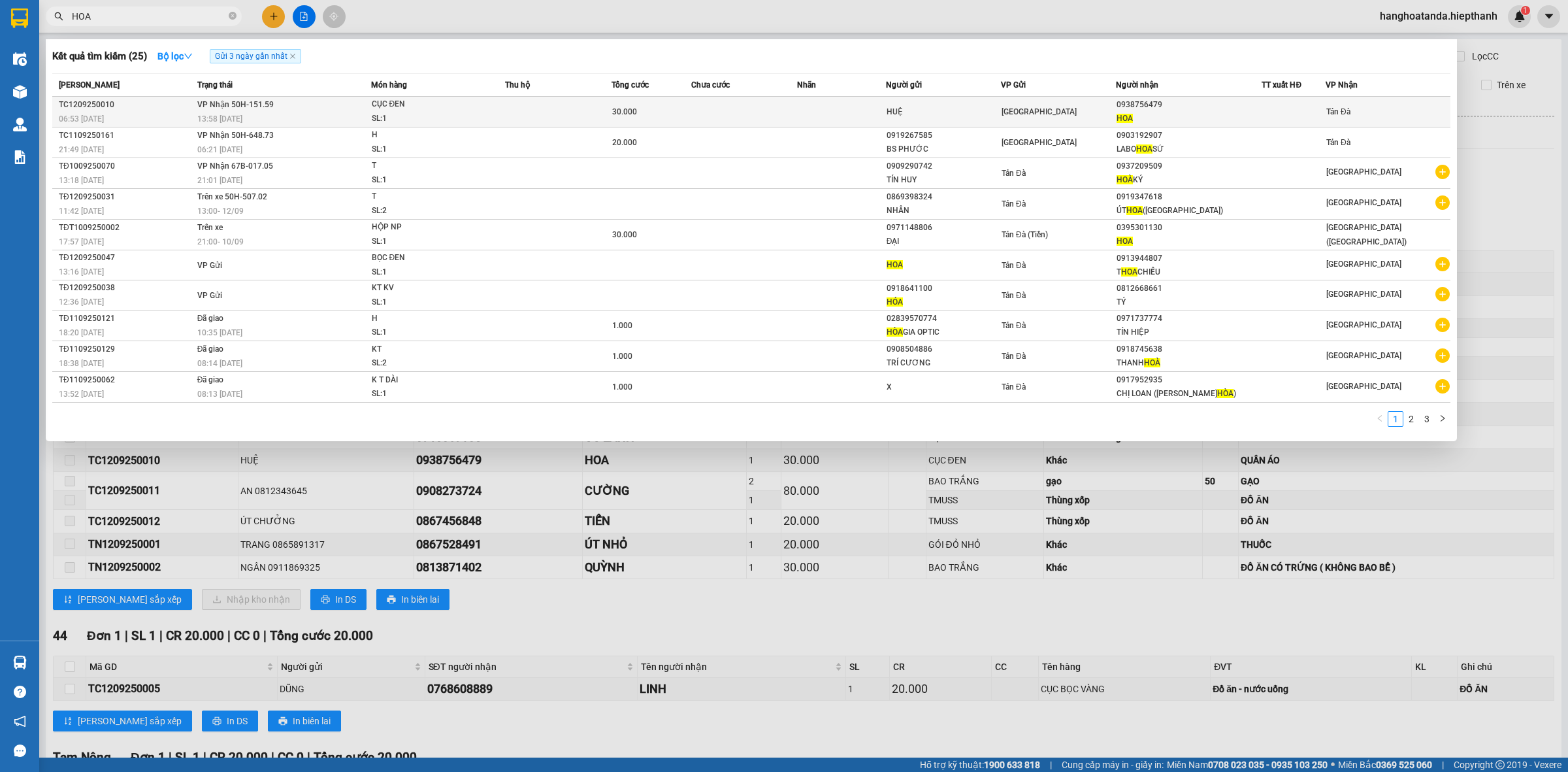
type input "HOA"
click at [386, 108] on div "CỤC ĐEN" at bounding box center [420, 104] width 98 height 14
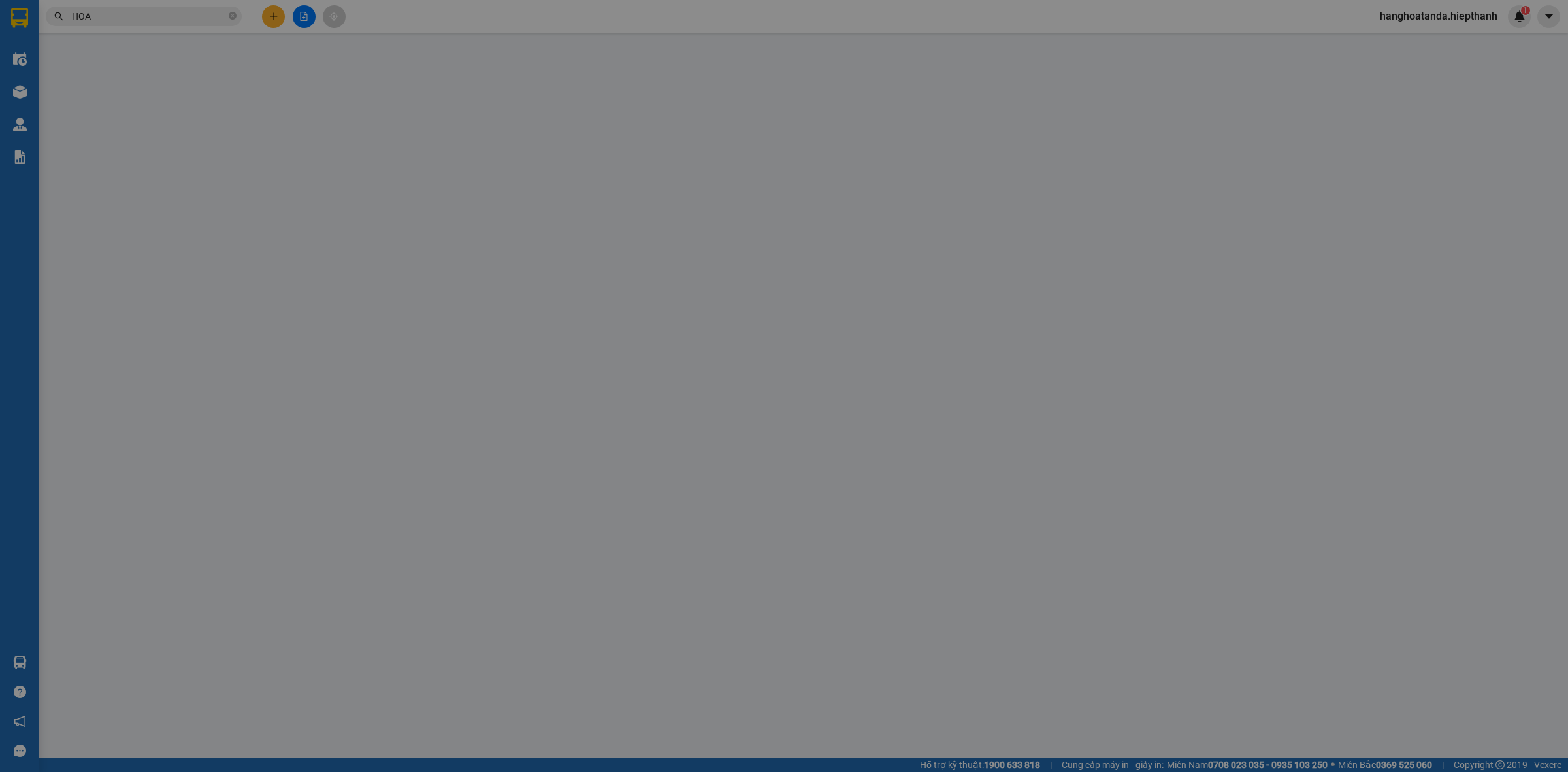
type input "HUỆ"
type input "0938756479"
type input "HOA"
type input "30.000"
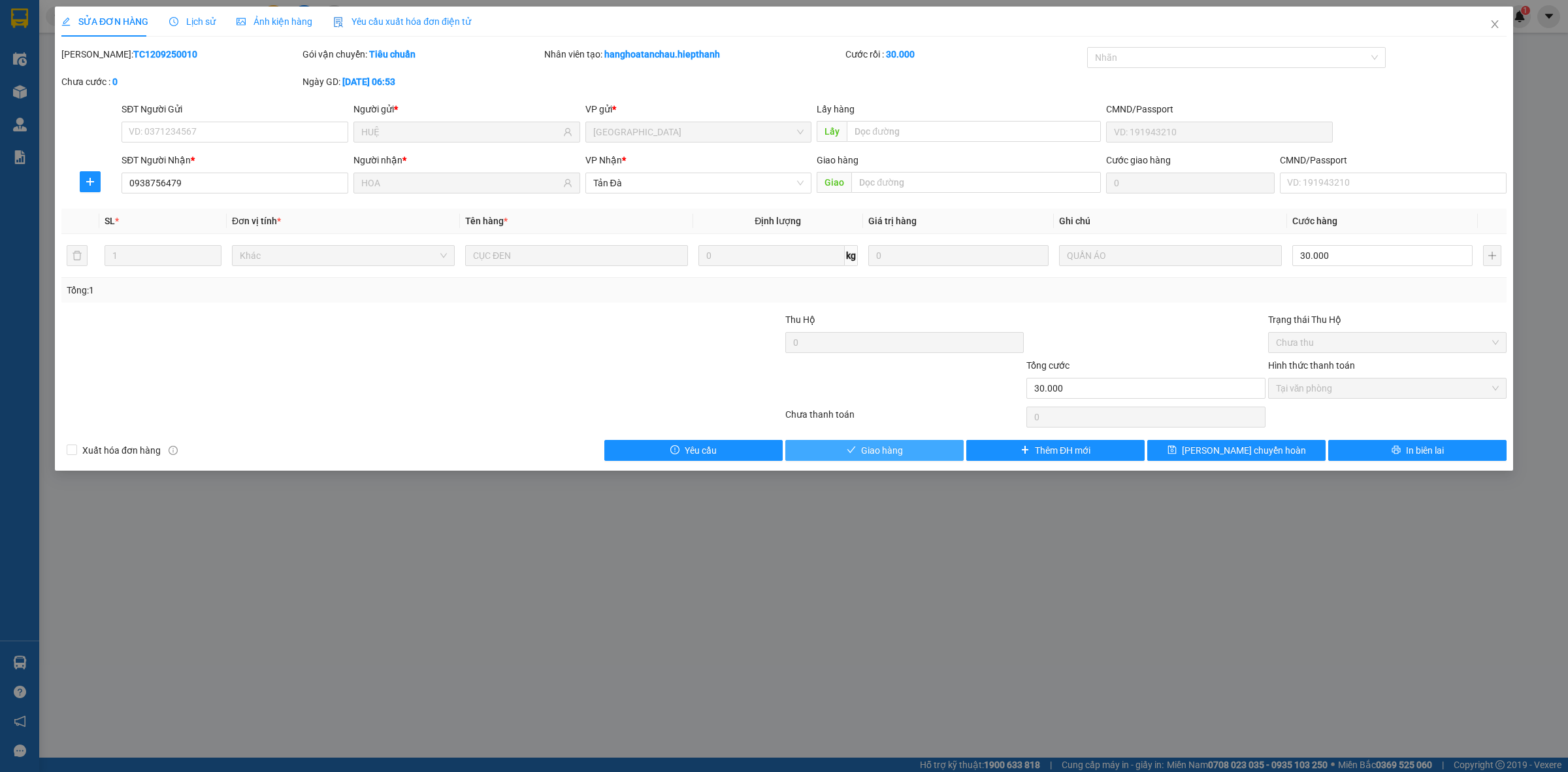
click at [908, 447] on button "Giao hàng" at bounding box center [874, 450] width 178 height 21
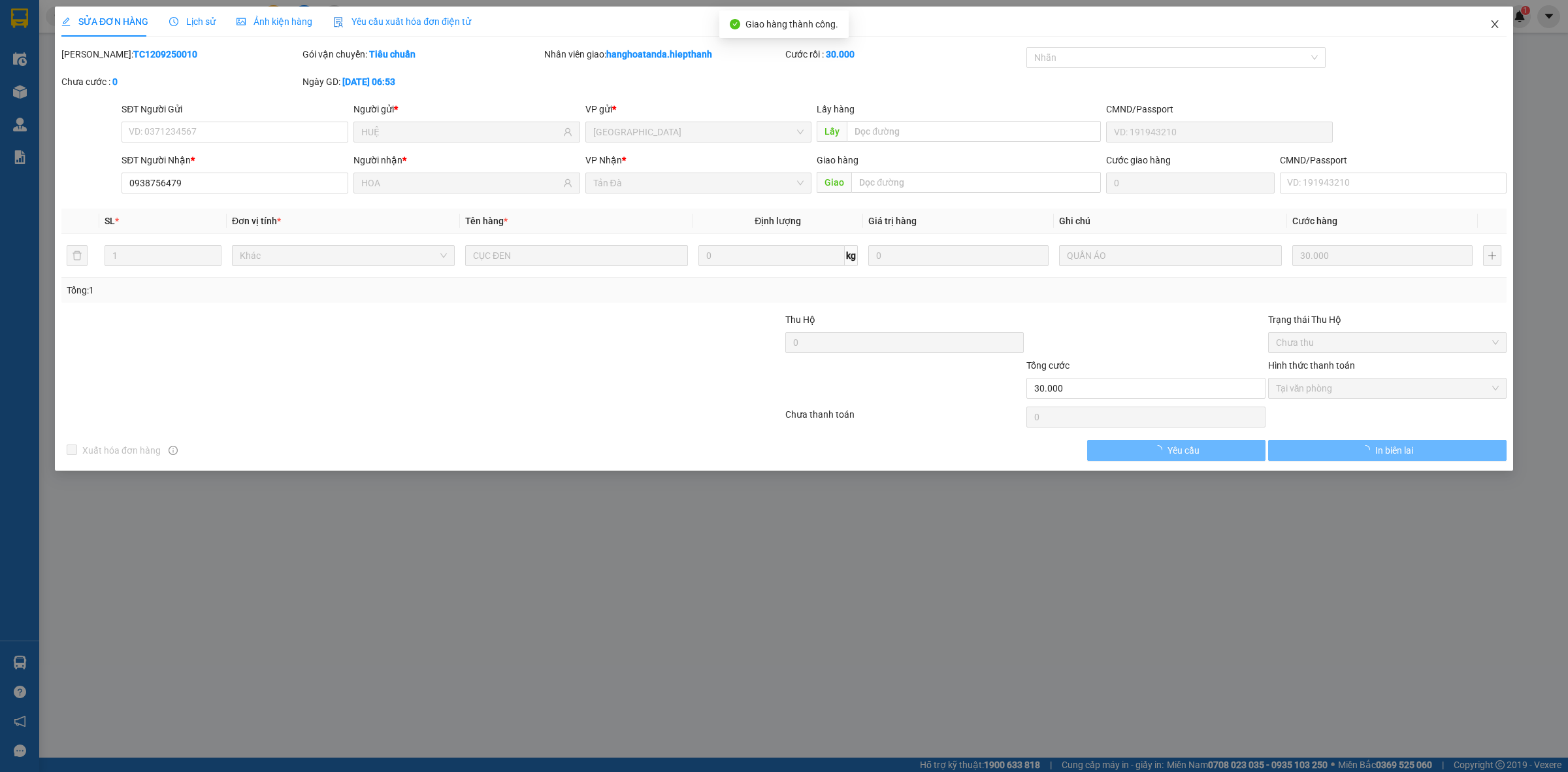
click at [1491, 23] on icon "close" at bounding box center [1494, 23] width 10 height 10
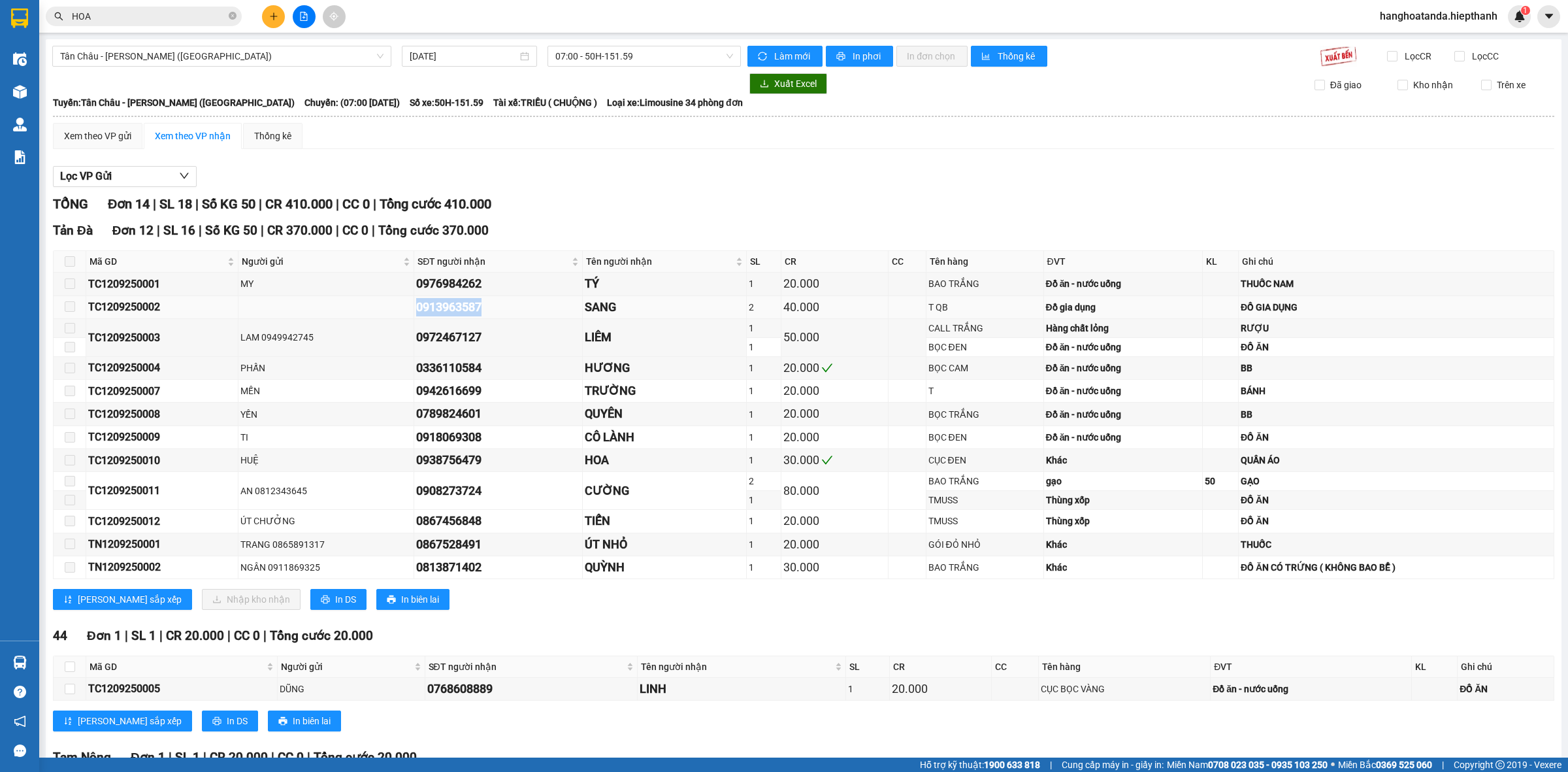
drag, startPoint x: 409, startPoint y: 309, endPoint x: 505, endPoint y: 309, distance: 96.0
click at [502, 309] on div "0913963587" at bounding box center [498, 308] width 163 height 19
copy div "0913963587"
click at [229, 14] on icon "close-circle" at bounding box center [233, 16] width 8 height 8
click at [200, 14] on input "text" at bounding box center [149, 16] width 154 height 14
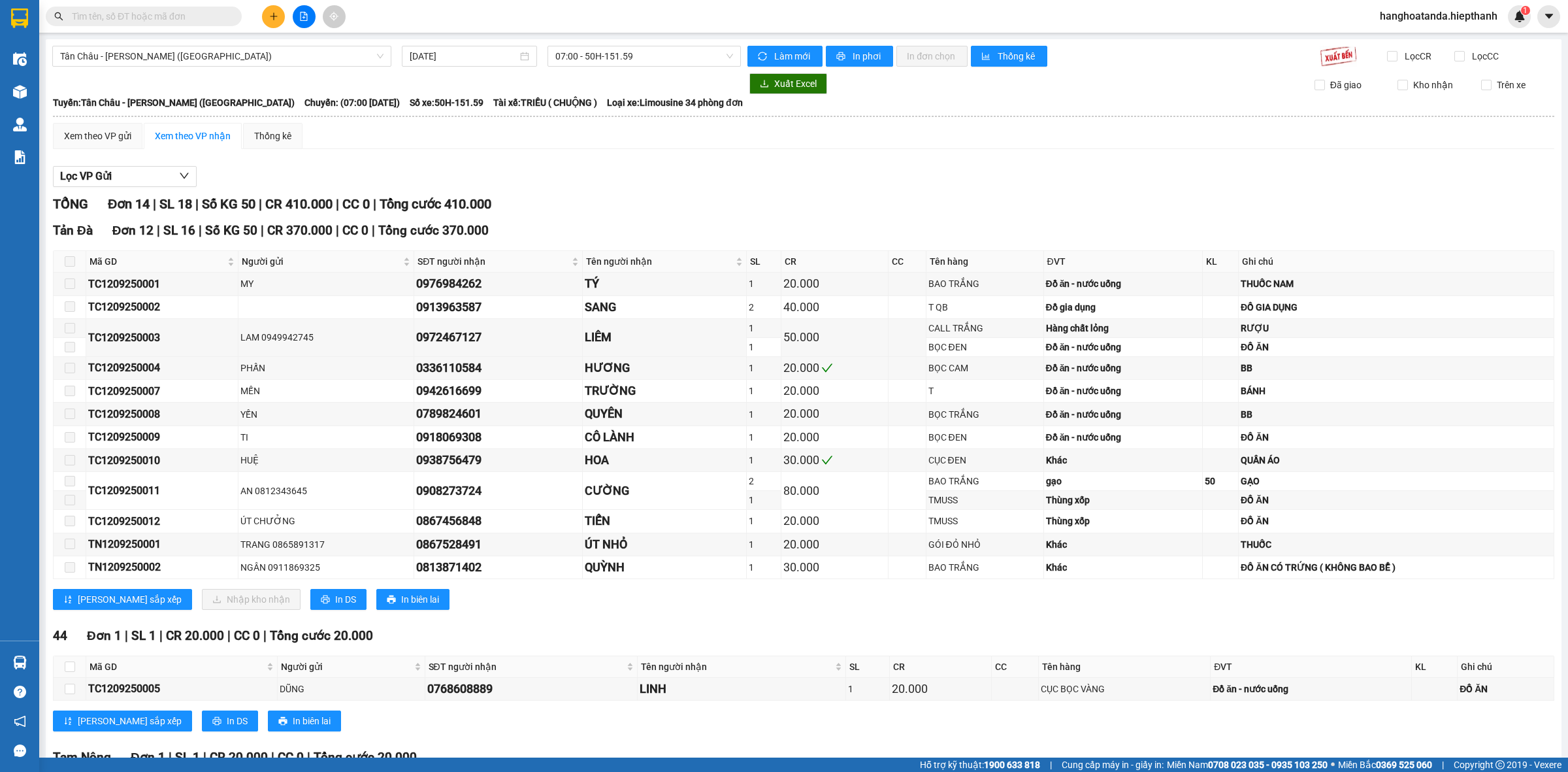
paste input "0913963587"
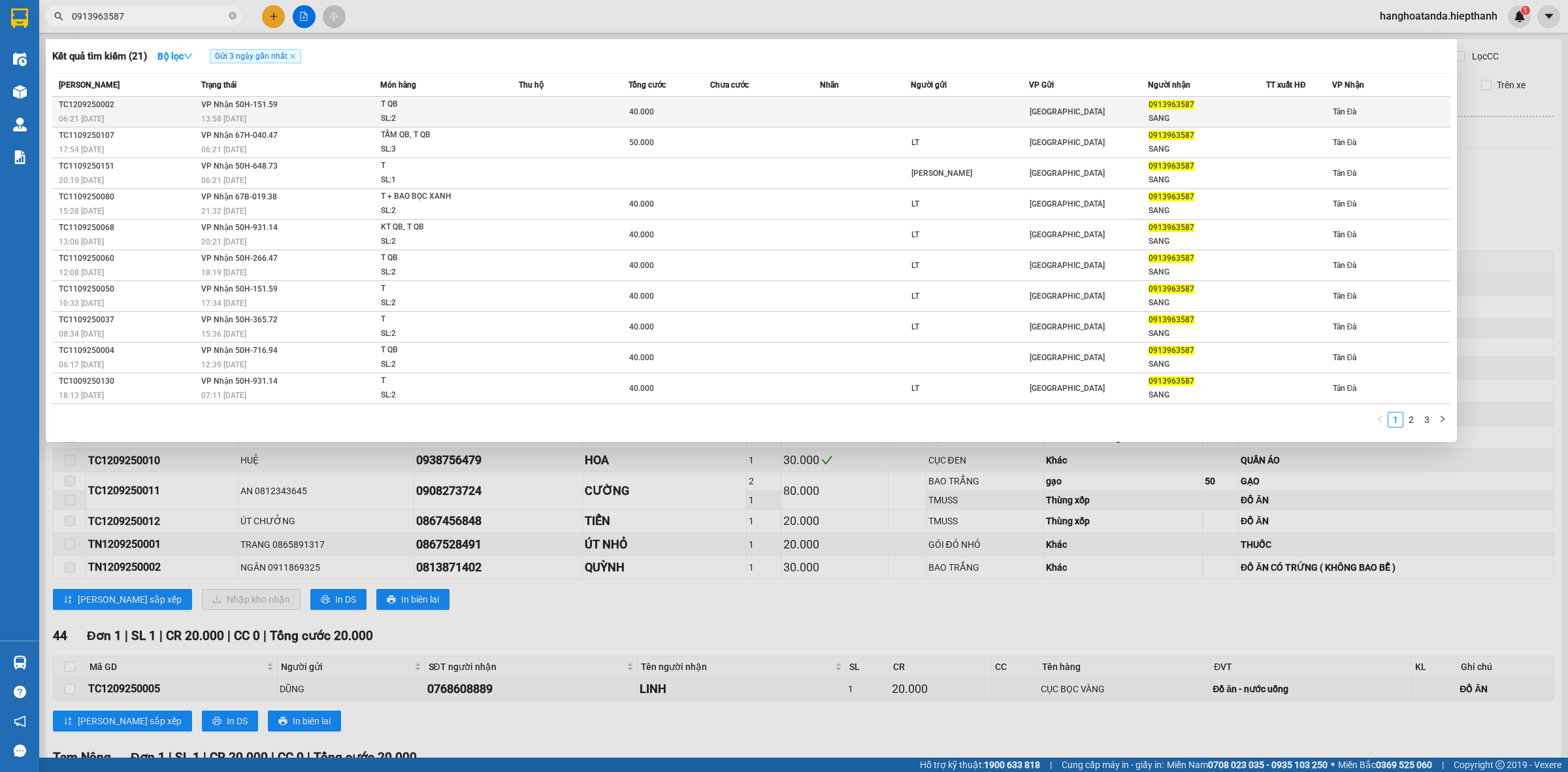
type input "0913963587"
click at [422, 121] on div "SL: 2" at bounding box center [430, 118] width 98 height 14
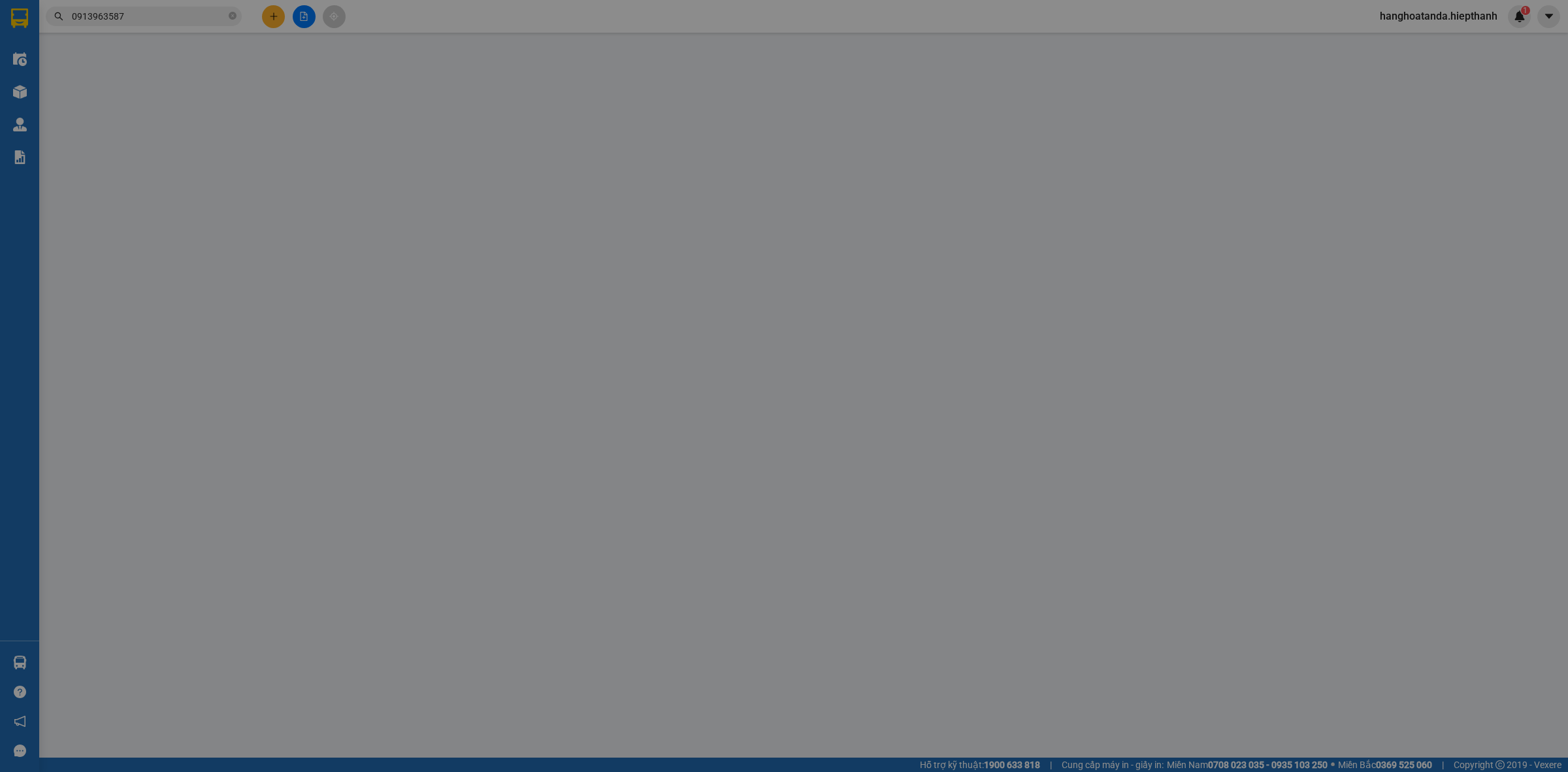
type input "0913963587"
type input "SANG"
type input "40.000"
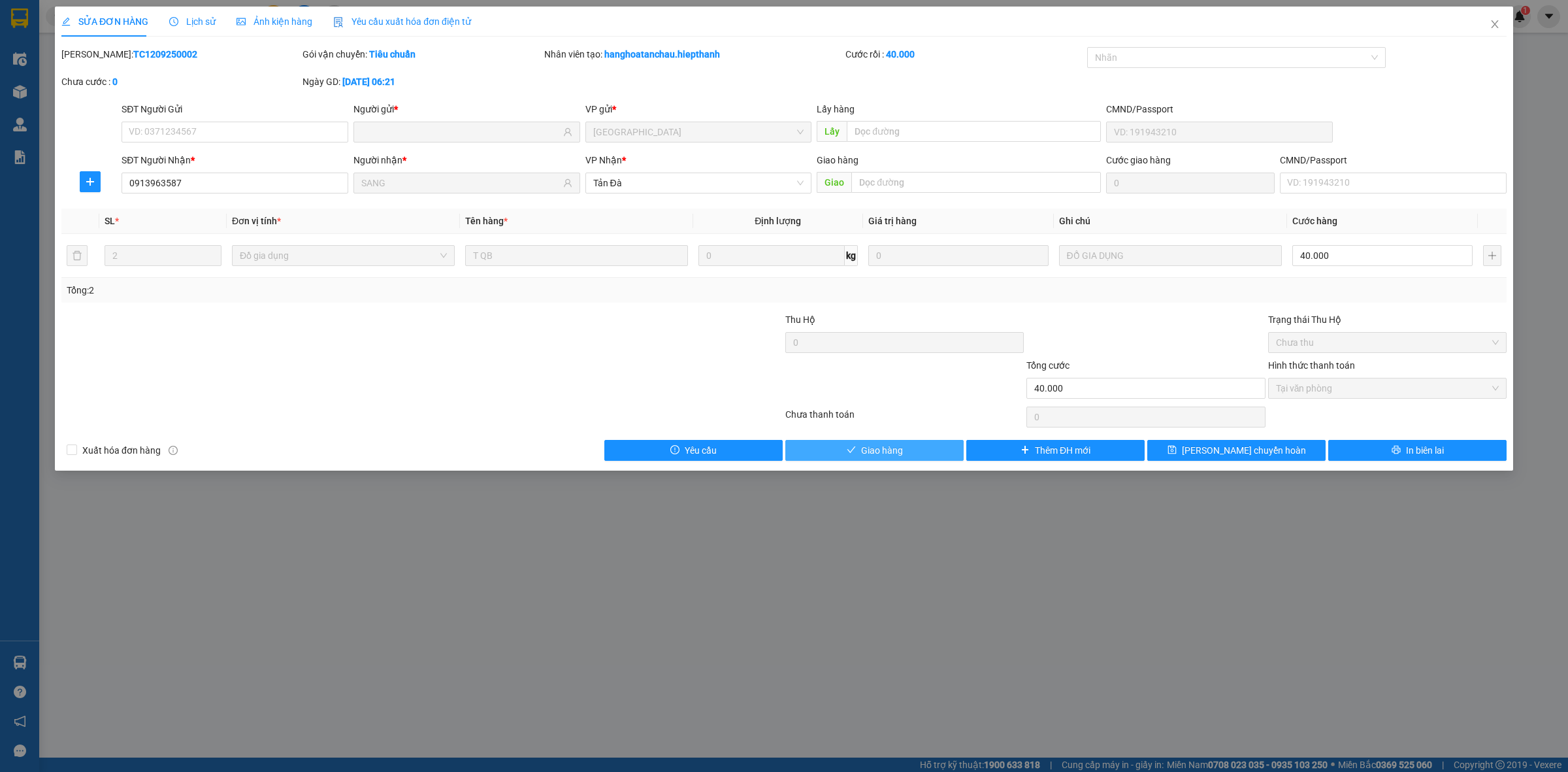
click at [903, 451] on button "Giao hàng" at bounding box center [874, 450] width 178 height 21
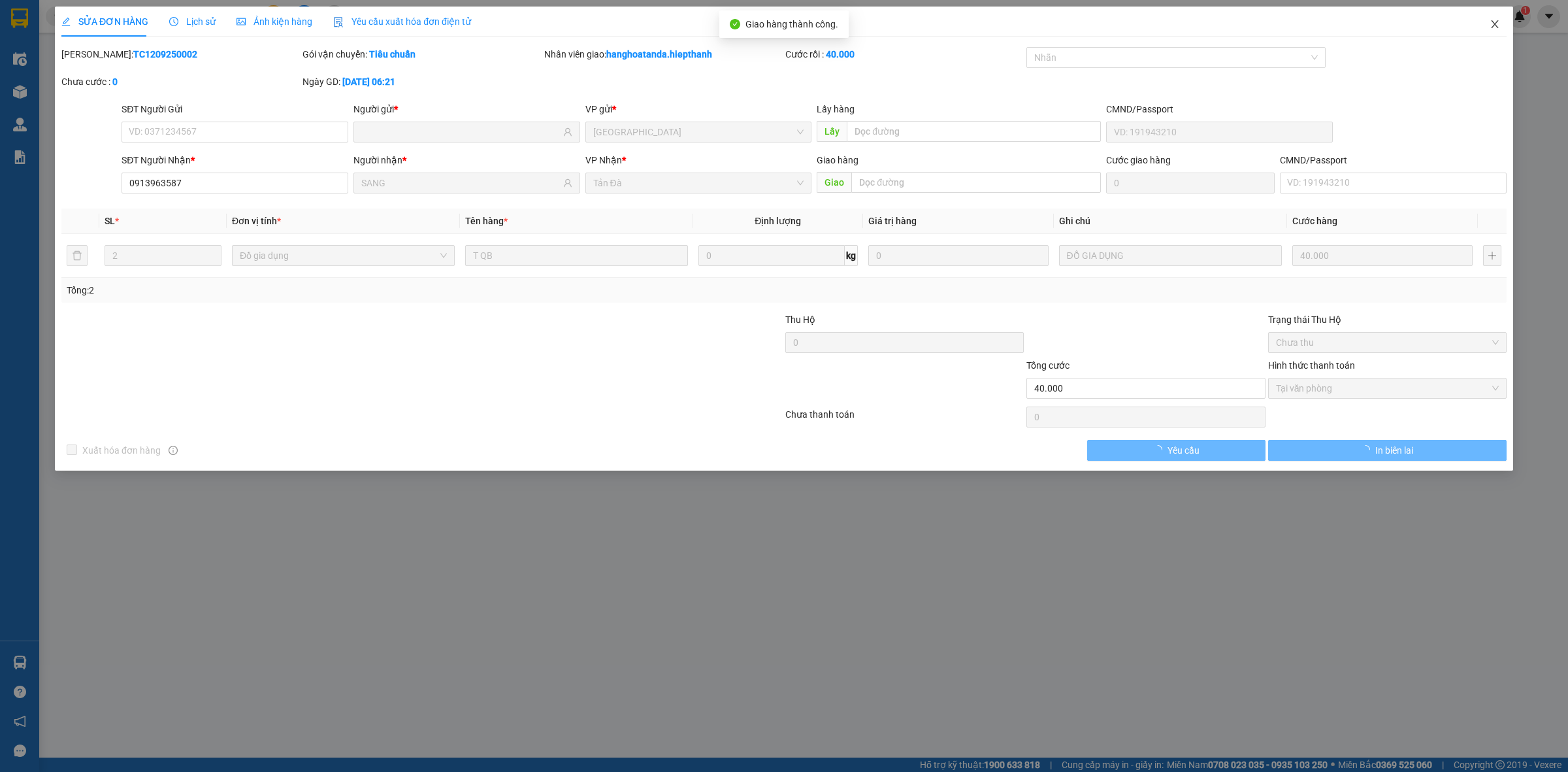
click at [1493, 24] on icon "close" at bounding box center [1494, 23] width 10 height 10
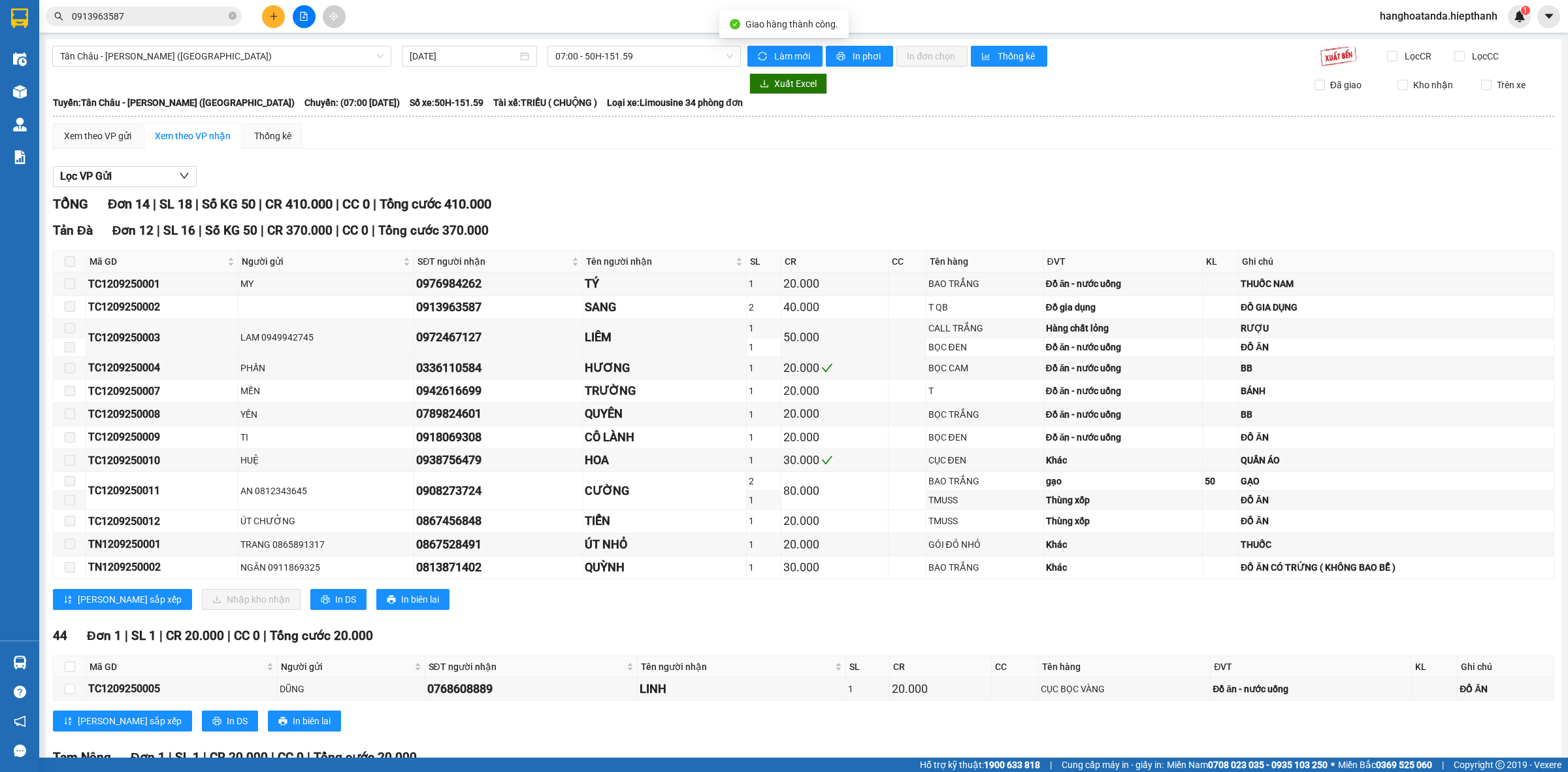
click at [657, 230] on div "Tản Đà Đơn 12 | SL 16 | Số KG 50 | CR 370.000 | CC 0 | Tổng cước 370.000" at bounding box center [803, 230] width 1501 height 20
click at [752, 528] on div "1" at bounding box center [763, 520] width 30 height 14
drag, startPoint x: 412, startPoint y: 524, endPoint x: 494, endPoint y: 521, distance: 82.1
click at [494, 521] on div "0867456848" at bounding box center [498, 521] width 163 height 19
copy div "0867456848"
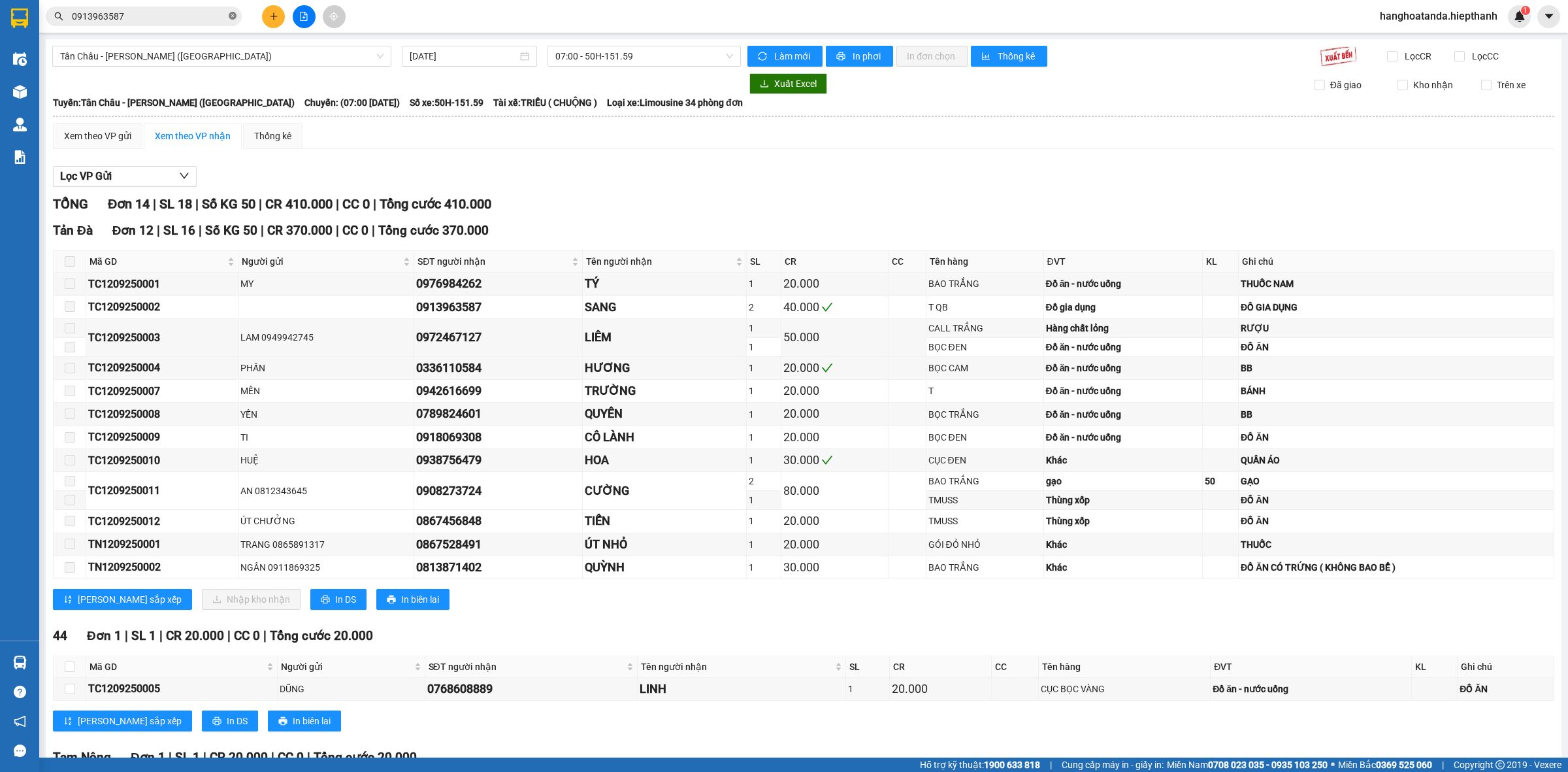
click at [233, 10] on span at bounding box center [233, 16] width 8 height 12
click at [210, 18] on input "text" at bounding box center [149, 16] width 154 height 14
paste input "0867456848"
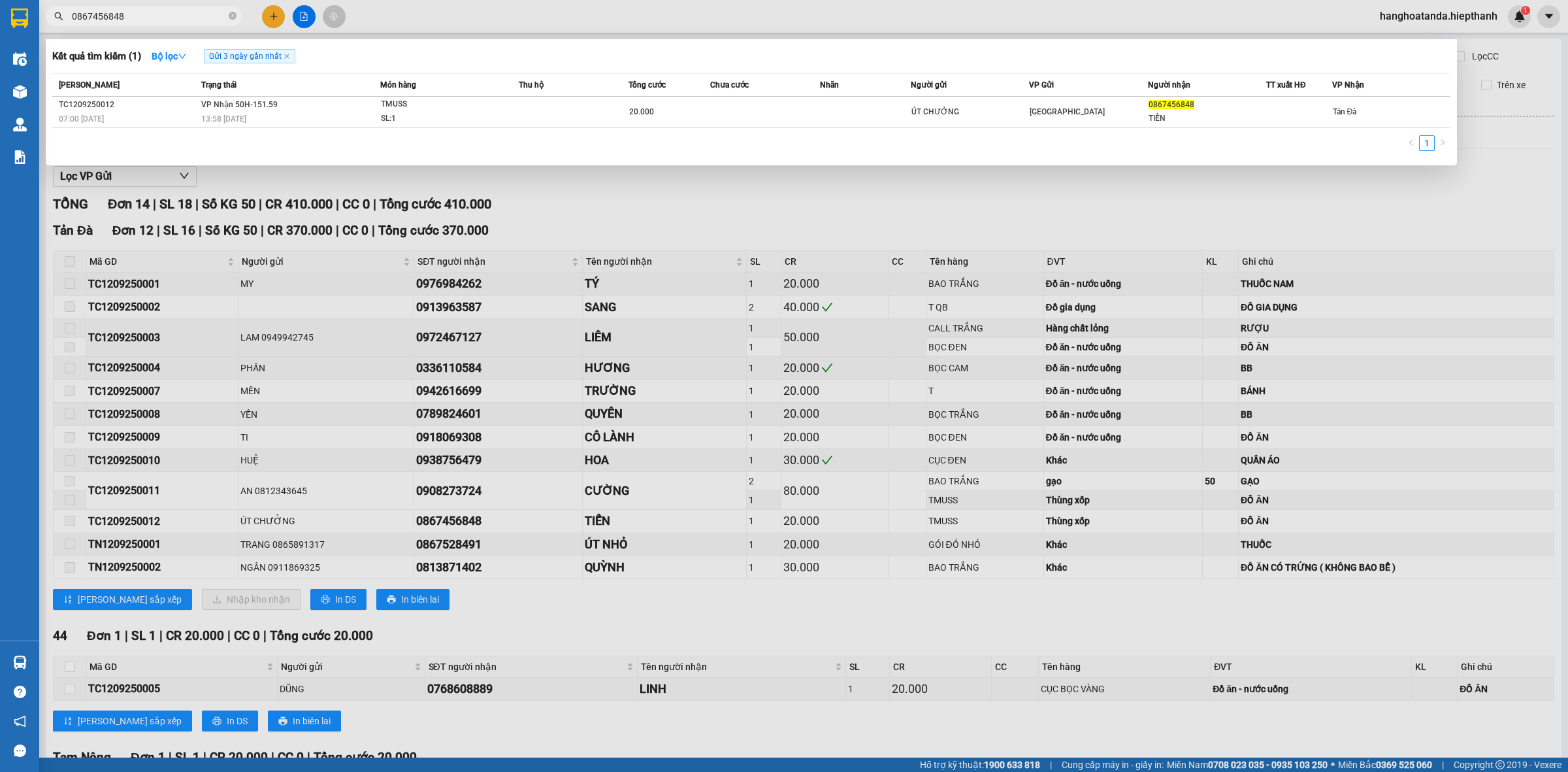
type input "0867456848"
click at [762, 99] on td at bounding box center [764, 112] width 109 height 31
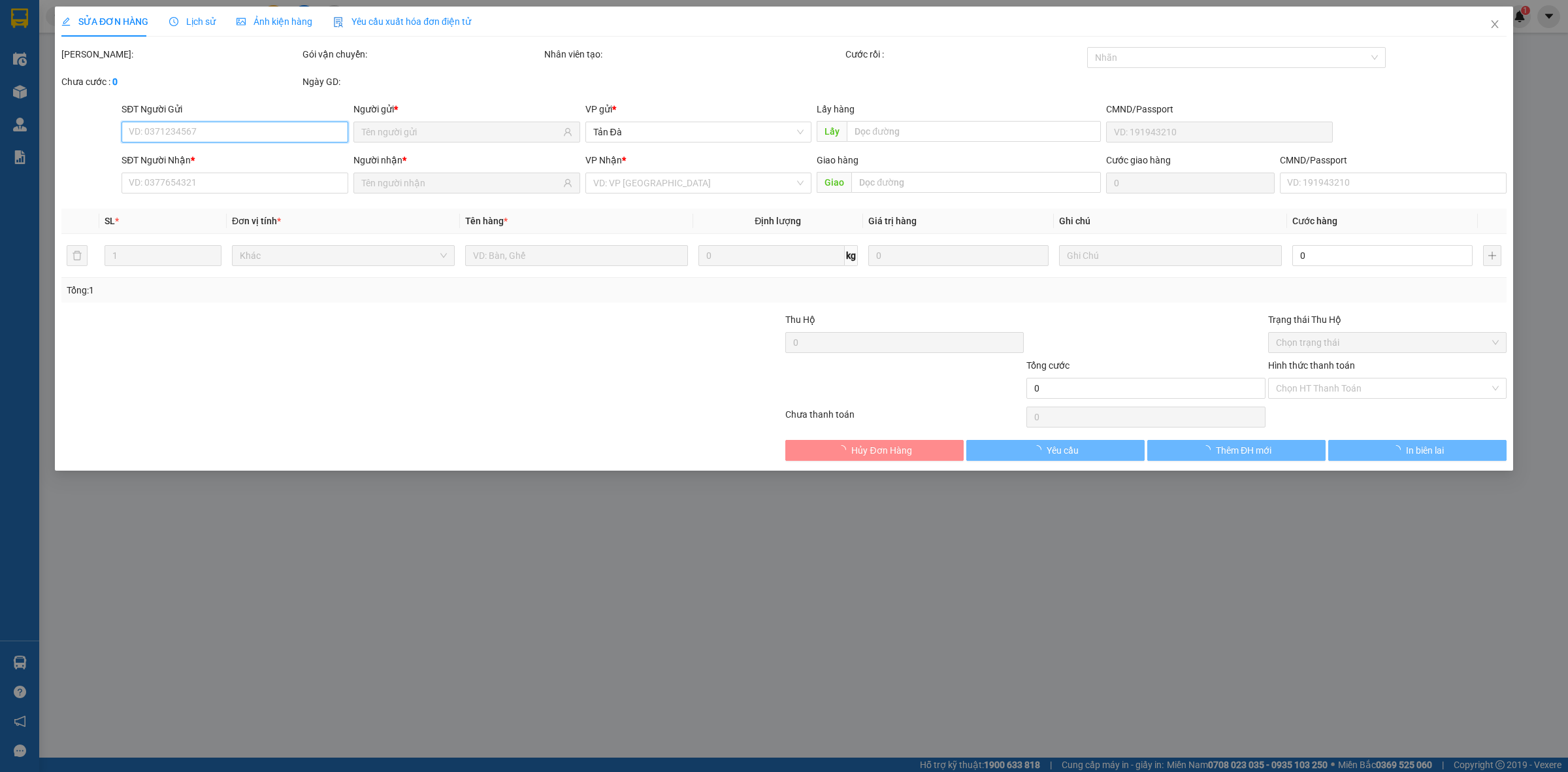
type input "ÚT CHƯỞNG"
type input "0867456848"
type input "TIẾN"
type input "20.000"
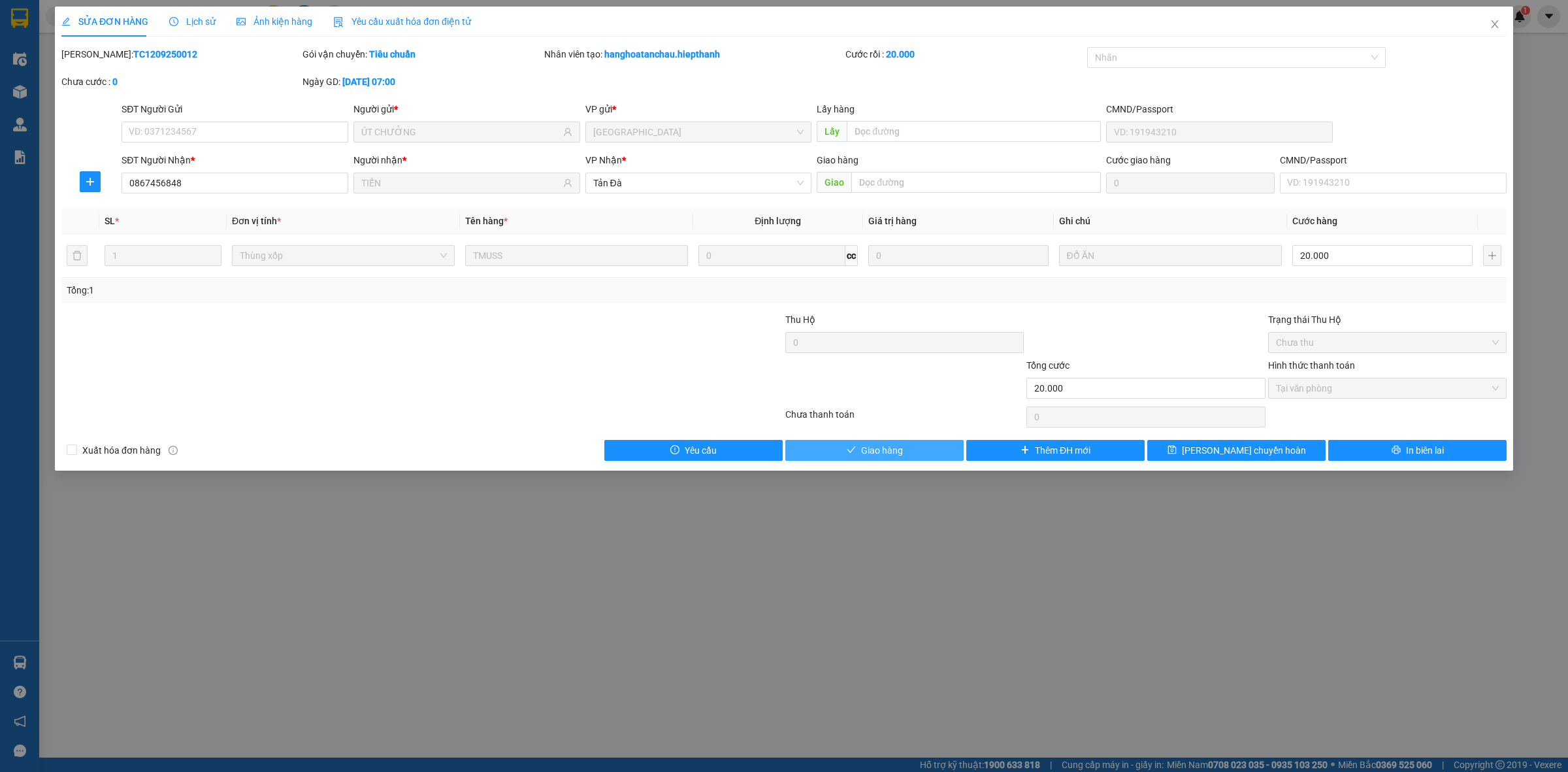
click at [942, 441] on button "Giao hàng" at bounding box center [874, 450] width 178 height 21
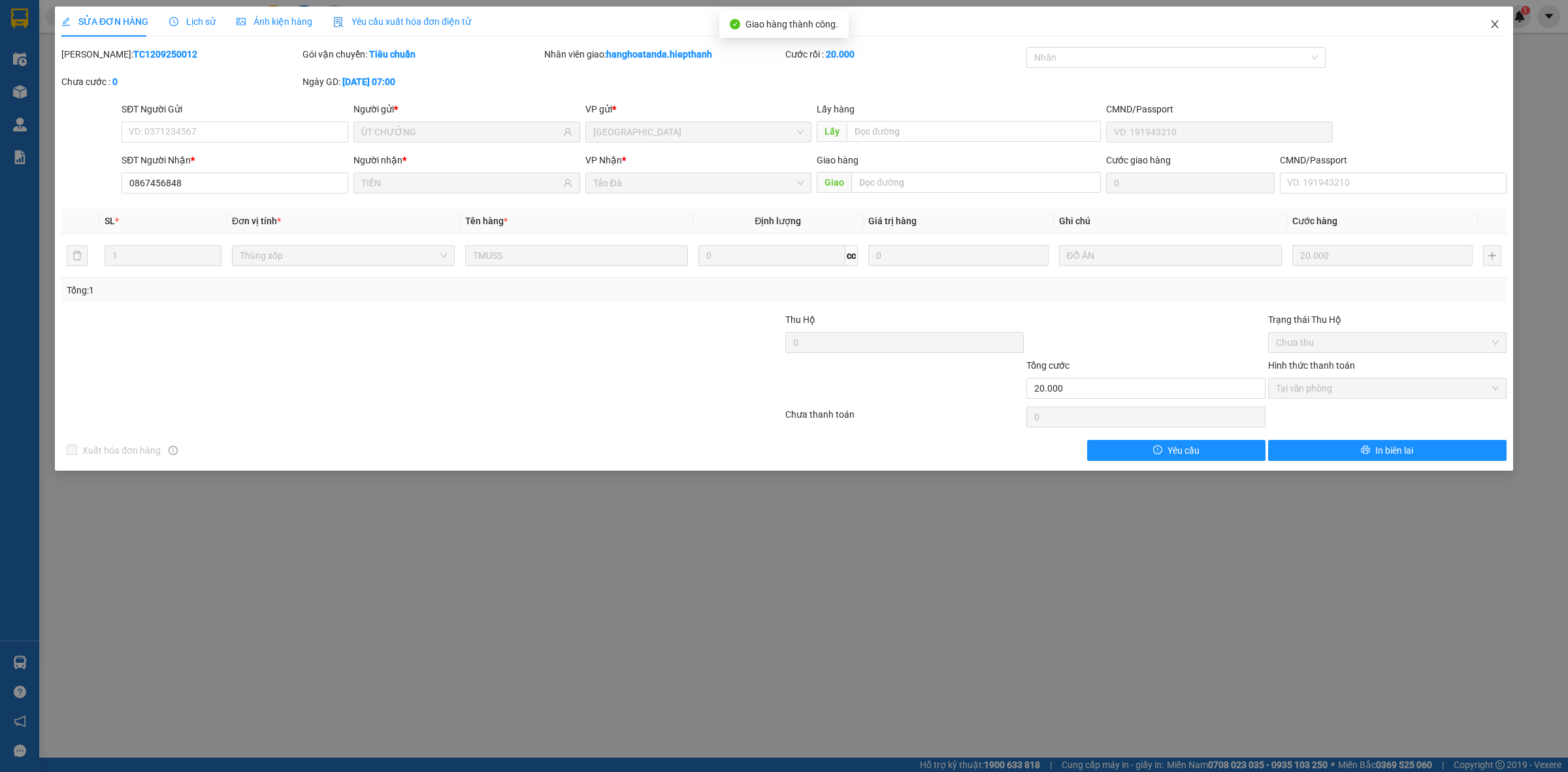
click at [1494, 23] on icon "close" at bounding box center [1494, 23] width 10 height 10
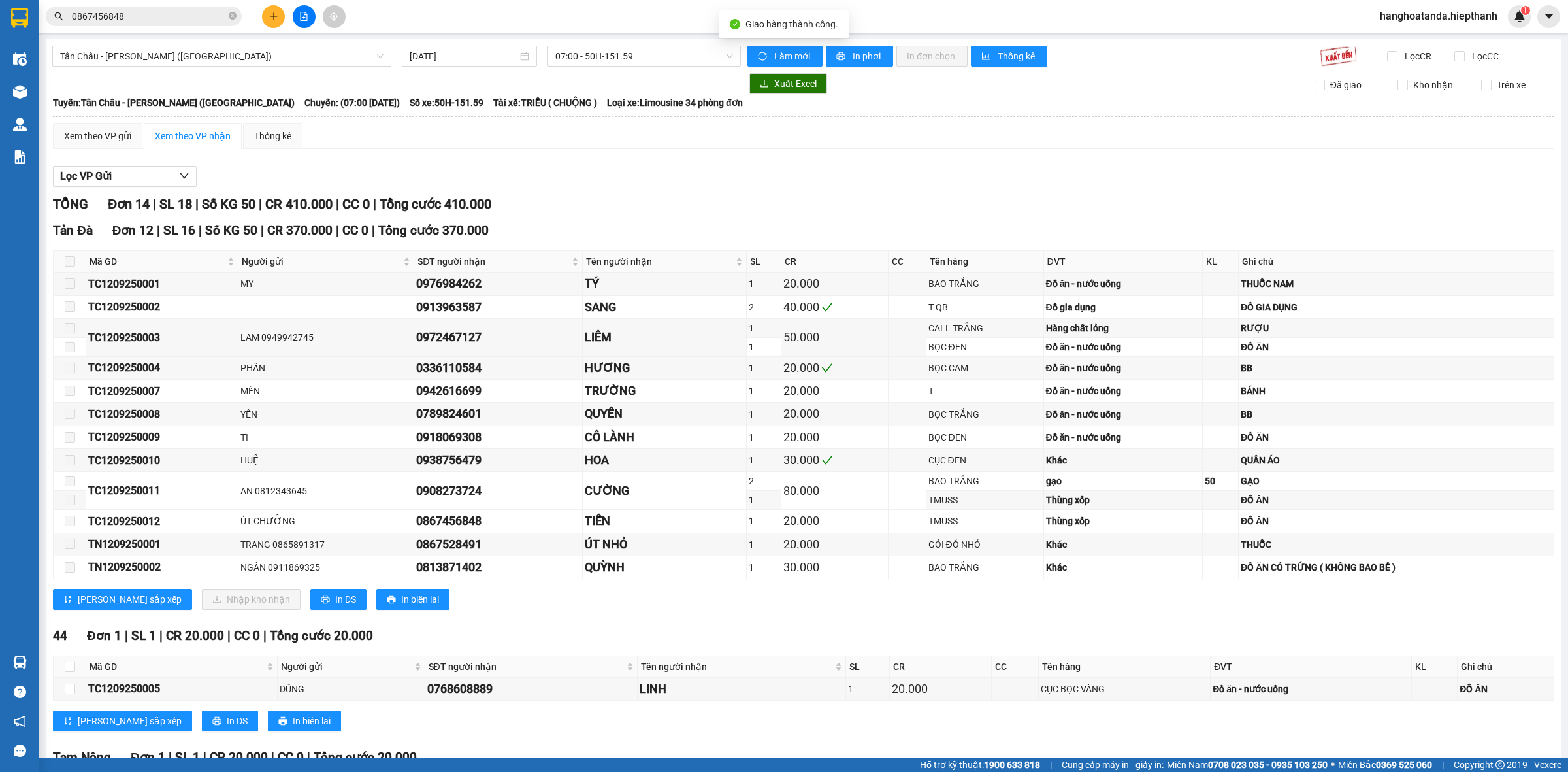
click at [752, 165] on div "Lọc VP Gửi TỔNG Đơn 14 | SL 18 | Số KG 50 | CR 410.000 | CC 0 | Tổng cước 410.…" at bounding box center [803, 514] width 1501 height 709
